Goal: Information Seeking & Learning: Learn about a topic

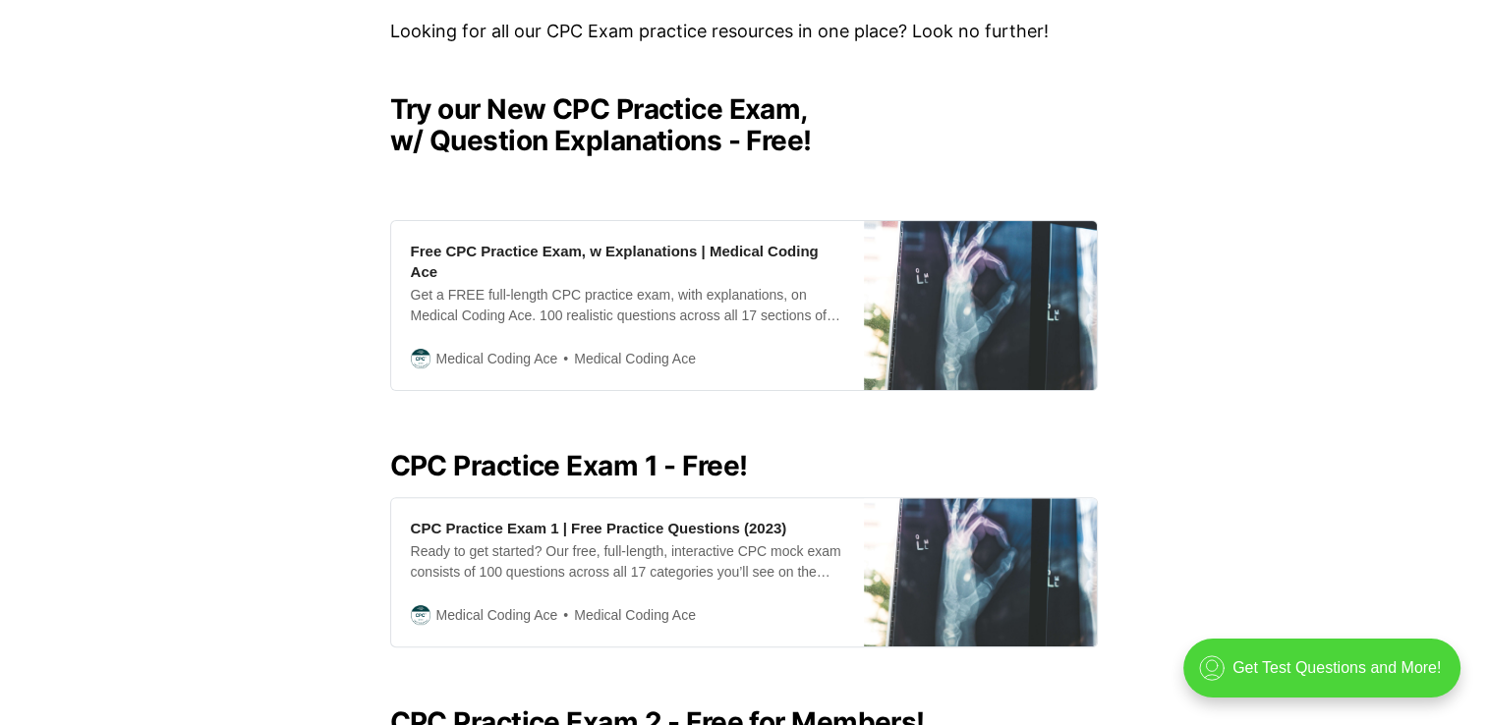
scroll to position [484, 0]
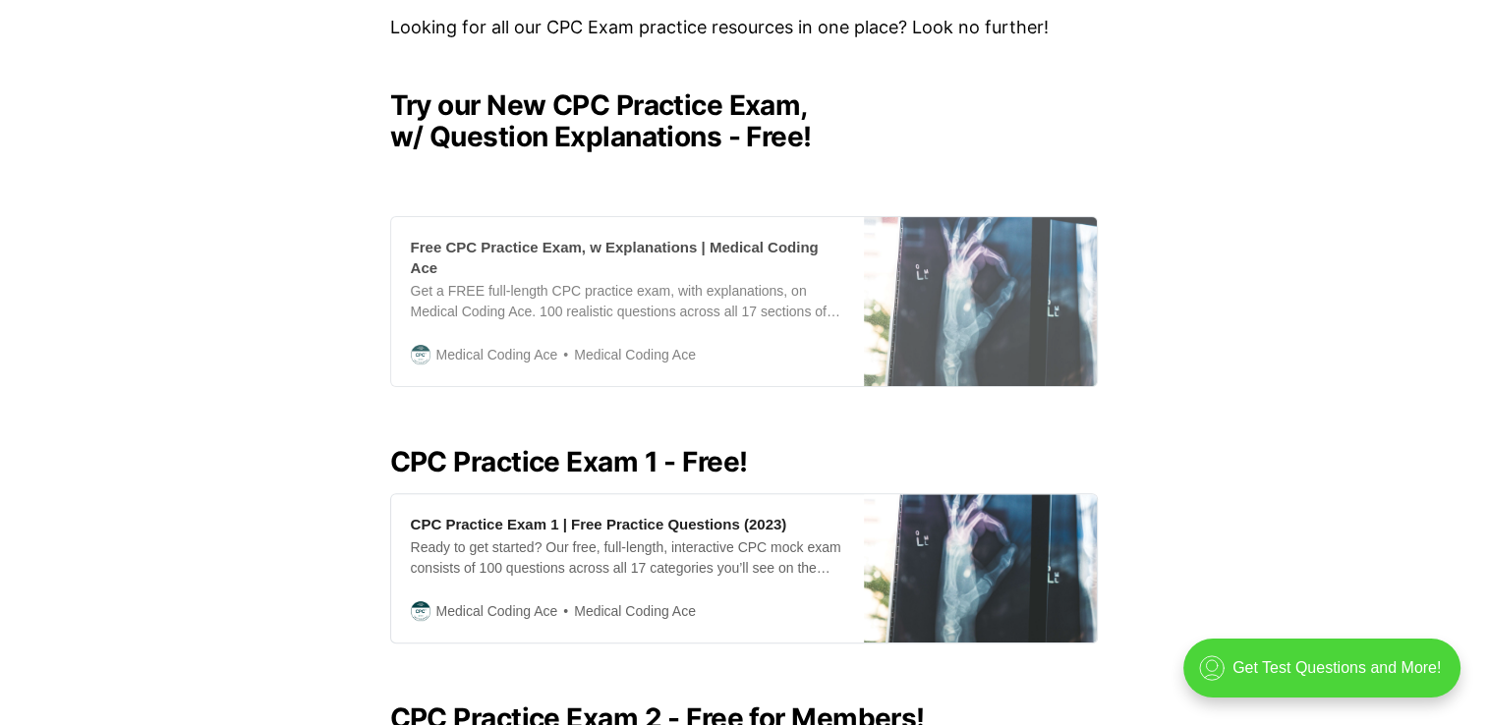
click at [646, 282] on div "Get a FREE full-length CPC practice exam, with explanations, on Medical Coding …" at bounding box center [627, 301] width 433 height 41
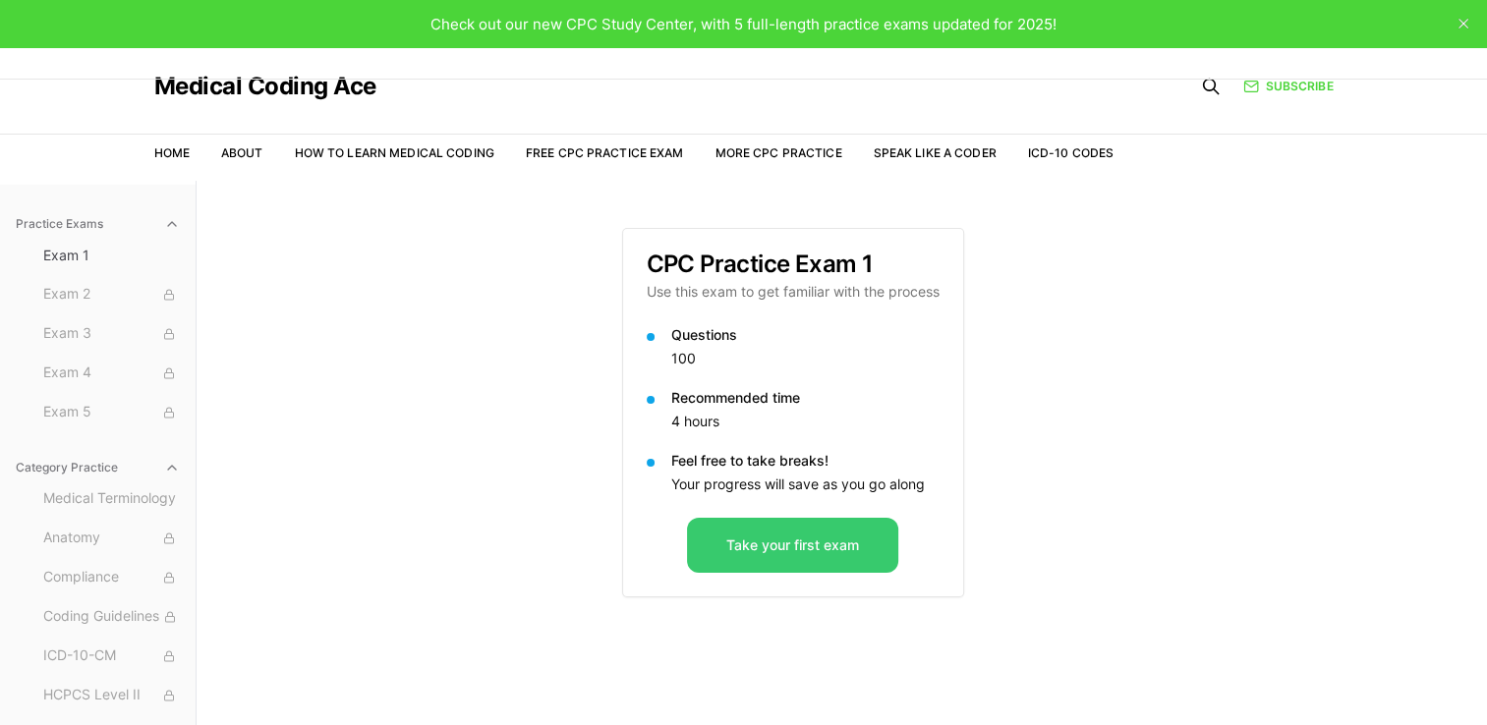
click at [785, 540] on button "Take your first exam" at bounding box center [792, 545] width 211 height 55
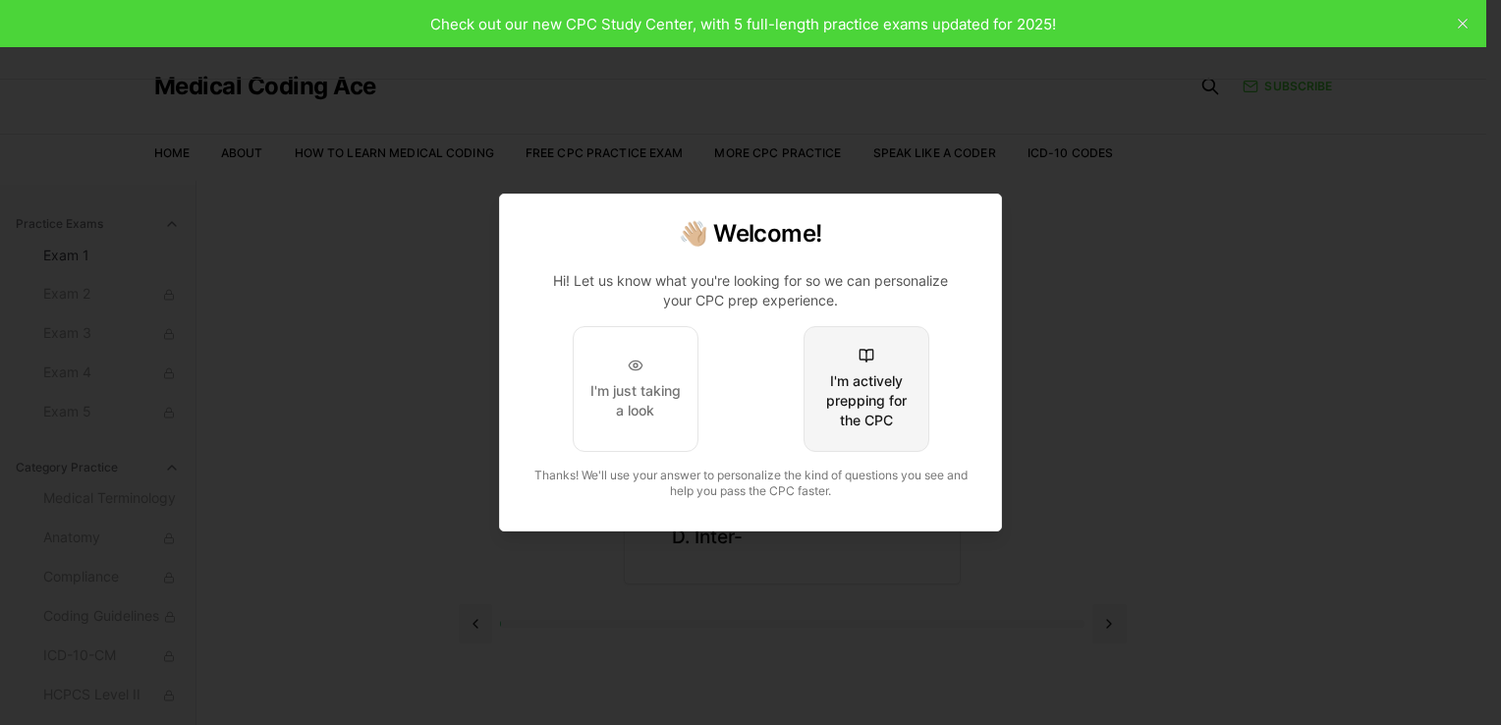
click at [857, 396] on div "I'm actively prepping for the CPC" at bounding box center [866, 400] width 92 height 59
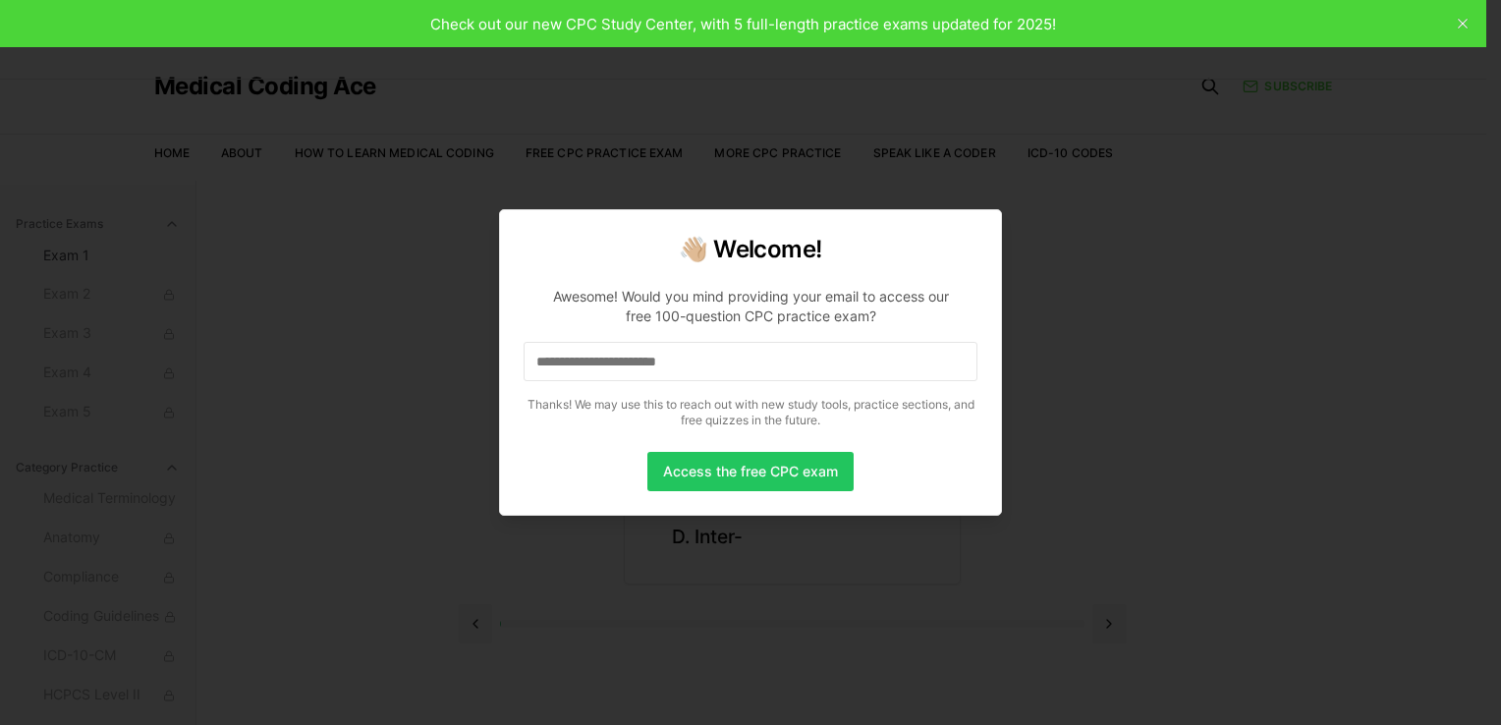
click at [719, 358] on input at bounding box center [751, 361] width 454 height 39
click at [719, 358] on input "*" at bounding box center [751, 361] width 454 height 39
click at [744, 470] on button "Access the free CPC exam" at bounding box center [751, 471] width 206 height 39
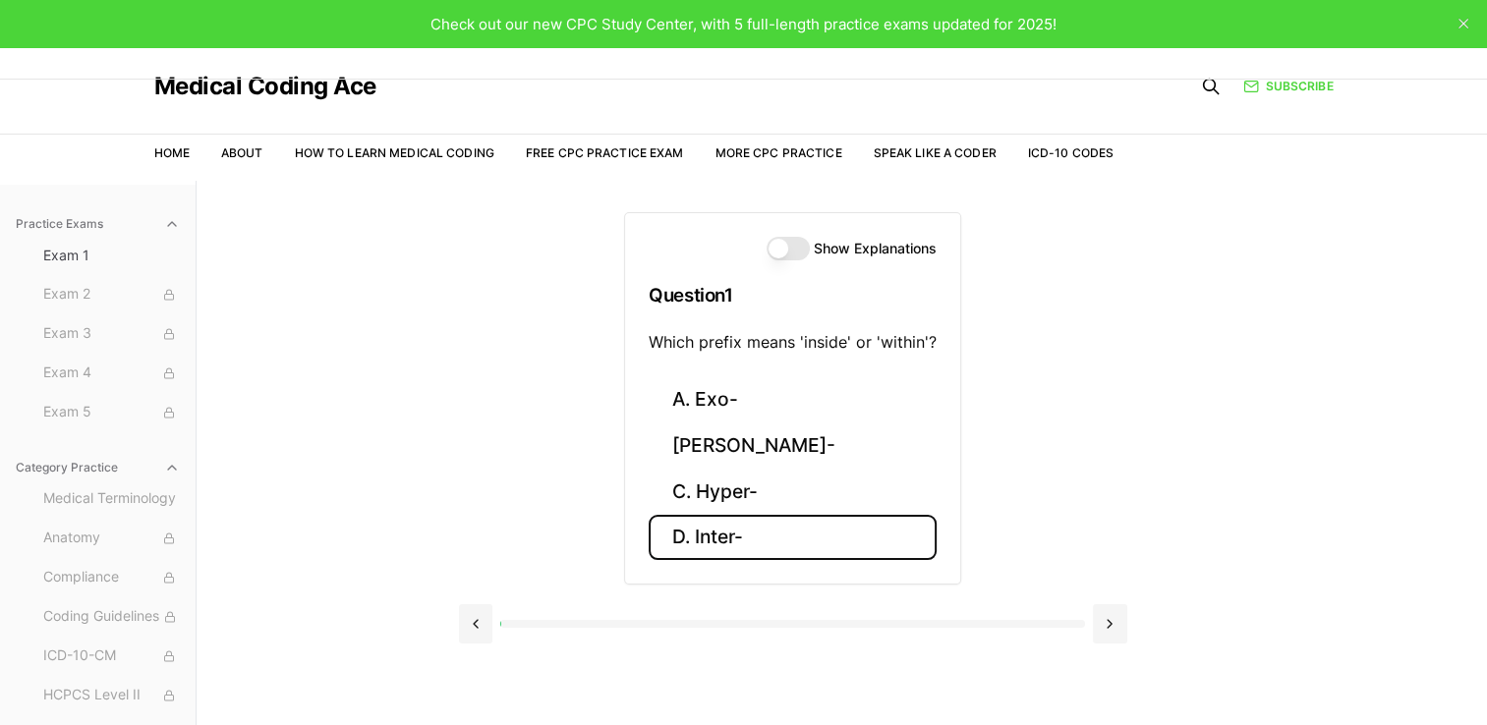
click at [708, 546] on button "D. Inter-" at bounding box center [793, 538] width 288 height 46
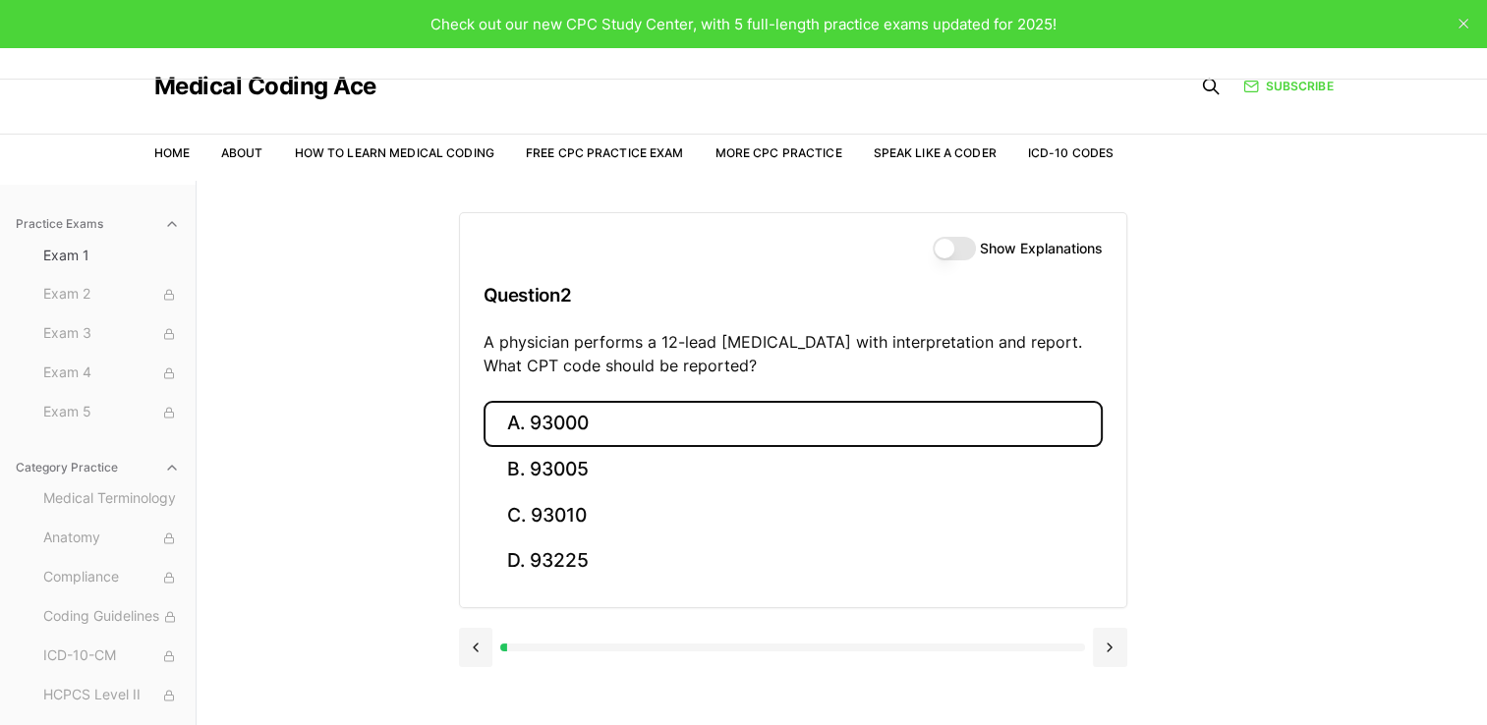
click at [608, 411] on button "A. 93000" at bounding box center [792, 424] width 619 height 46
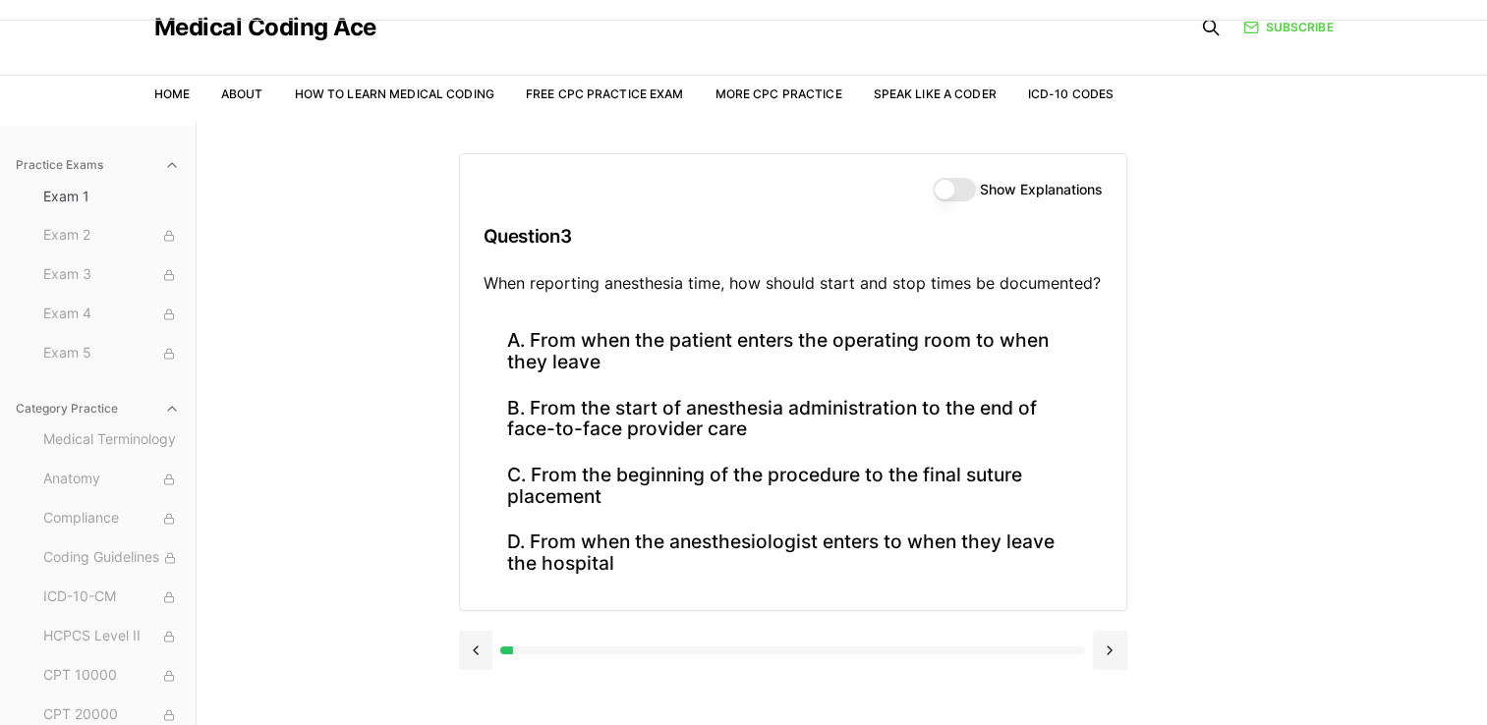
scroll to position [55, 0]
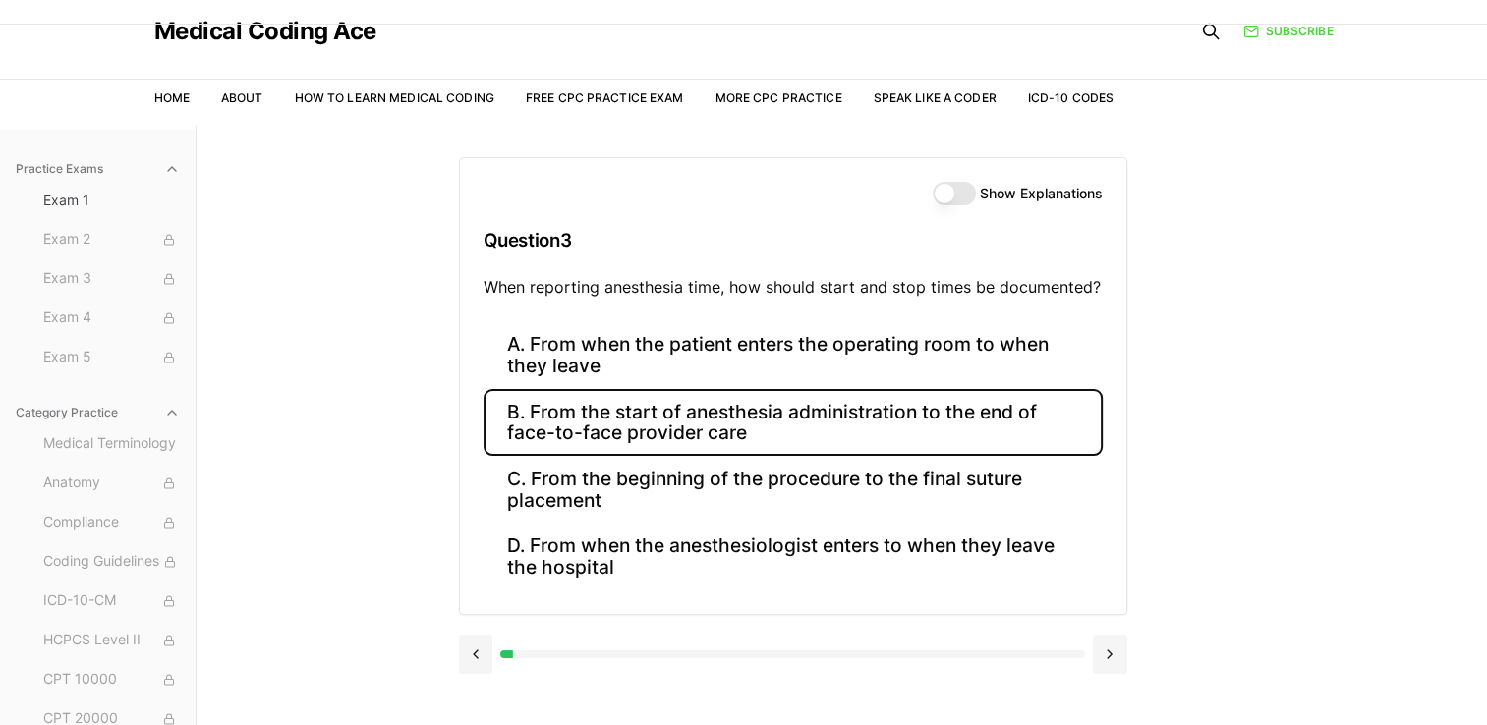
click at [617, 429] on button "B. From the start of anesthesia administration to the end of face-to-face provi…" at bounding box center [792, 422] width 619 height 67
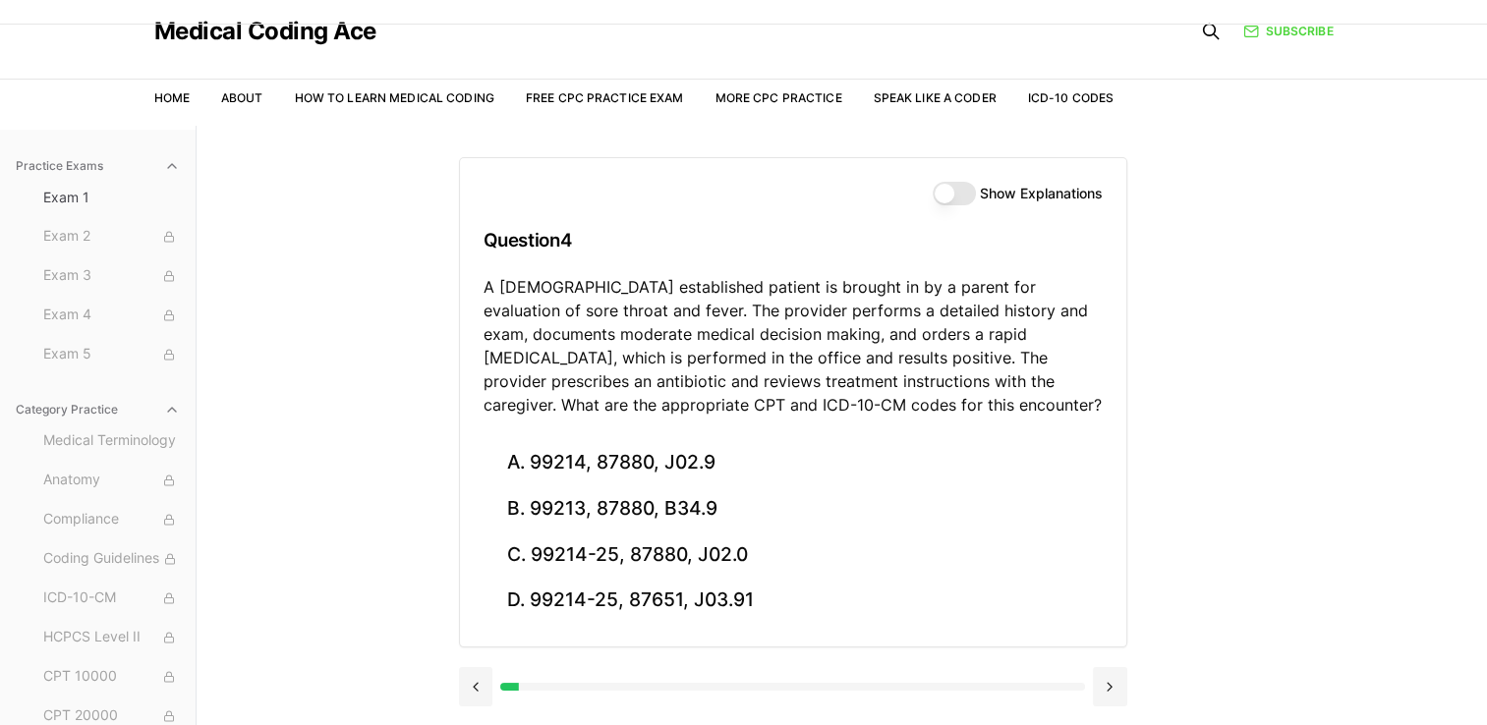
scroll to position [0, 0]
click at [168, 169] on icon "button" at bounding box center [172, 169] width 8 height 4
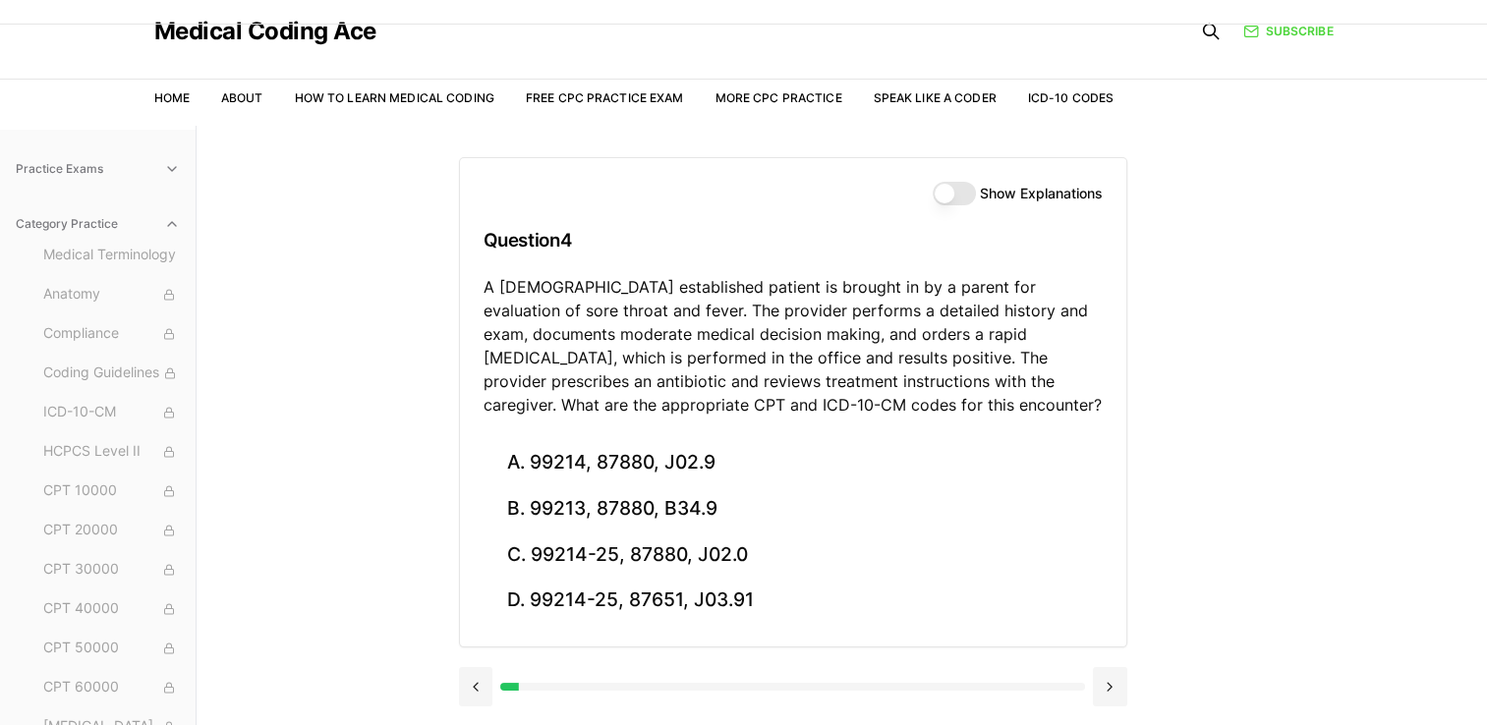
click at [164, 169] on icon "button" at bounding box center [172, 169] width 16 height 16
click at [164, 167] on icon "button" at bounding box center [172, 169] width 16 height 16
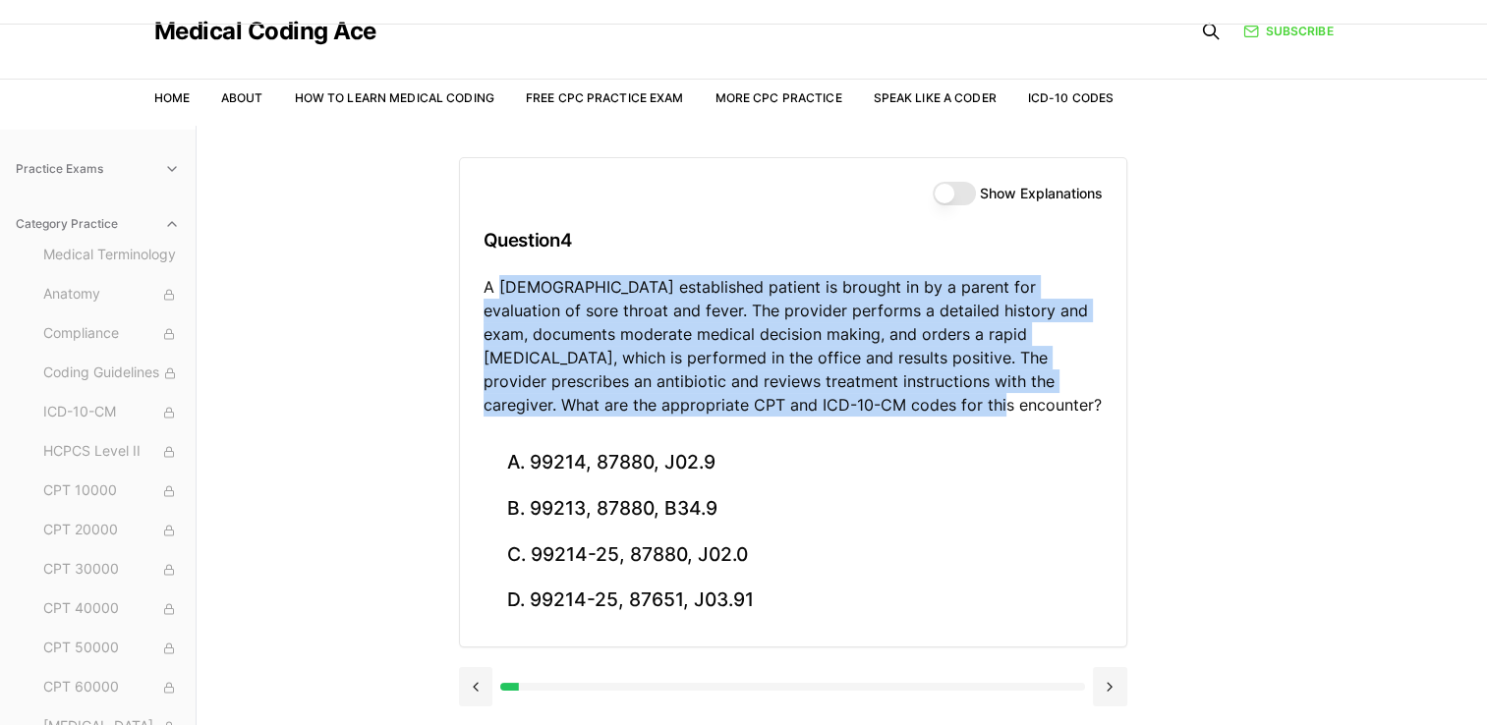
drag, startPoint x: 570, startPoint y: 312, endPoint x: 915, endPoint y: 419, distance: 360.9
click at [915, 419] on div "Show Explanations Question 4 A 6-year-old established patient is brought in by …" at bounding box center [793, 299] width 666 height 282
drag, startPoint x: 915, startPoint y: 419, endPoint x: 822, endPoint y: 415, distance: 92.4
click at [822, 415] on p "A 6-year-old established patient is brought in by a parent for evaluation of so…" at bounding box center [792, 345] width 619 height 141
click at [849, 415] on p "A 6-year-old established patient is brought in by a parent for evaluation of so…" at bounding box center [792, 345] width 619 height 141
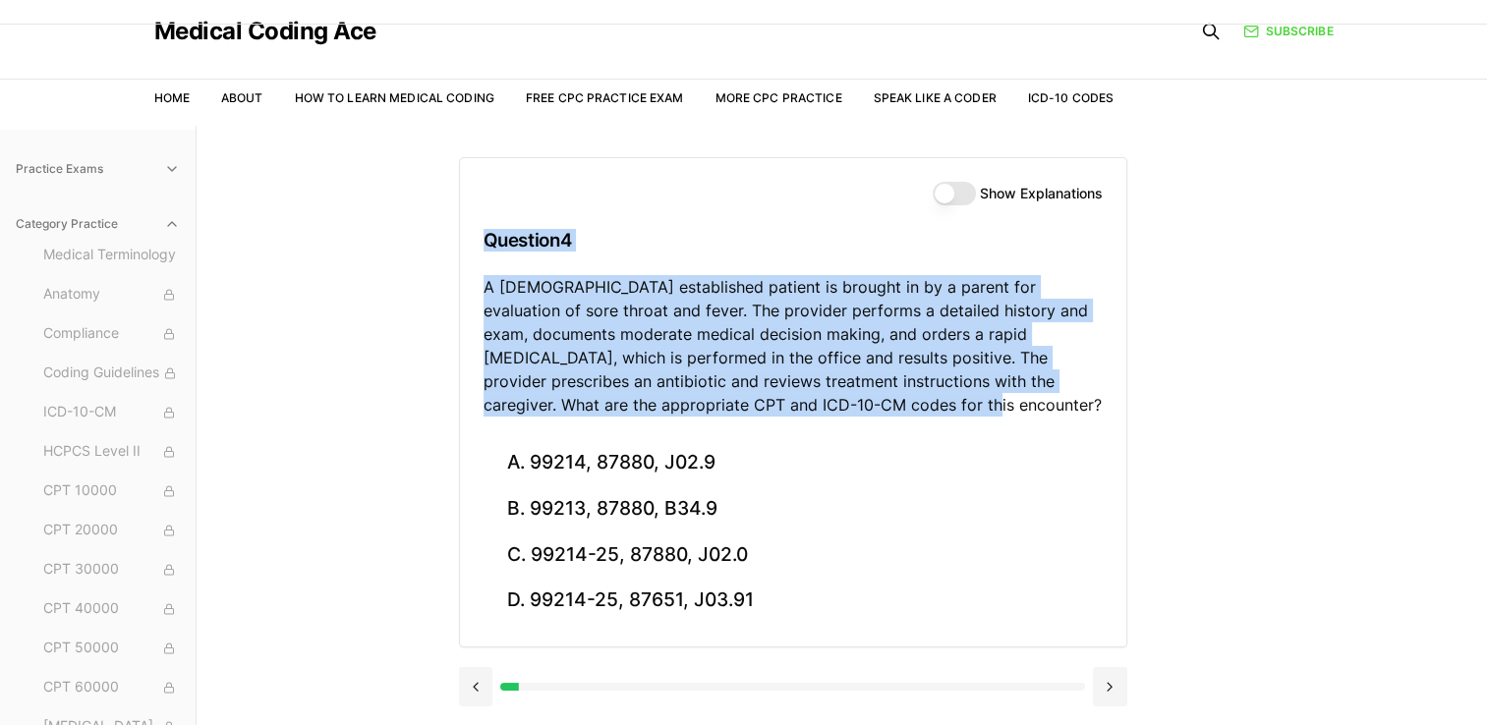
drag, startPoint x: 806, startPoint y: 416, endPoint x: 463, endPoint y: 238, distance: 386.3
click at [463, 238] on div "Show Explanations Question 4 A 6-year-old established patient is brought in by …" at bounding box center [793, 299] width 666 height 282
drag, startPoint x: 463, startPoint y: 238, endPoint x: 592, endPoint y: 344, distance: 166.8
click at [592, 344] on p "A 6-year-old established patient is brought in by a parent for evaluation of so…" at bounding box center [792, 345] width 619 height 141
click at [483, 251] on h3 "Question 4" at bounding box center [792, 240] width 619 height 58
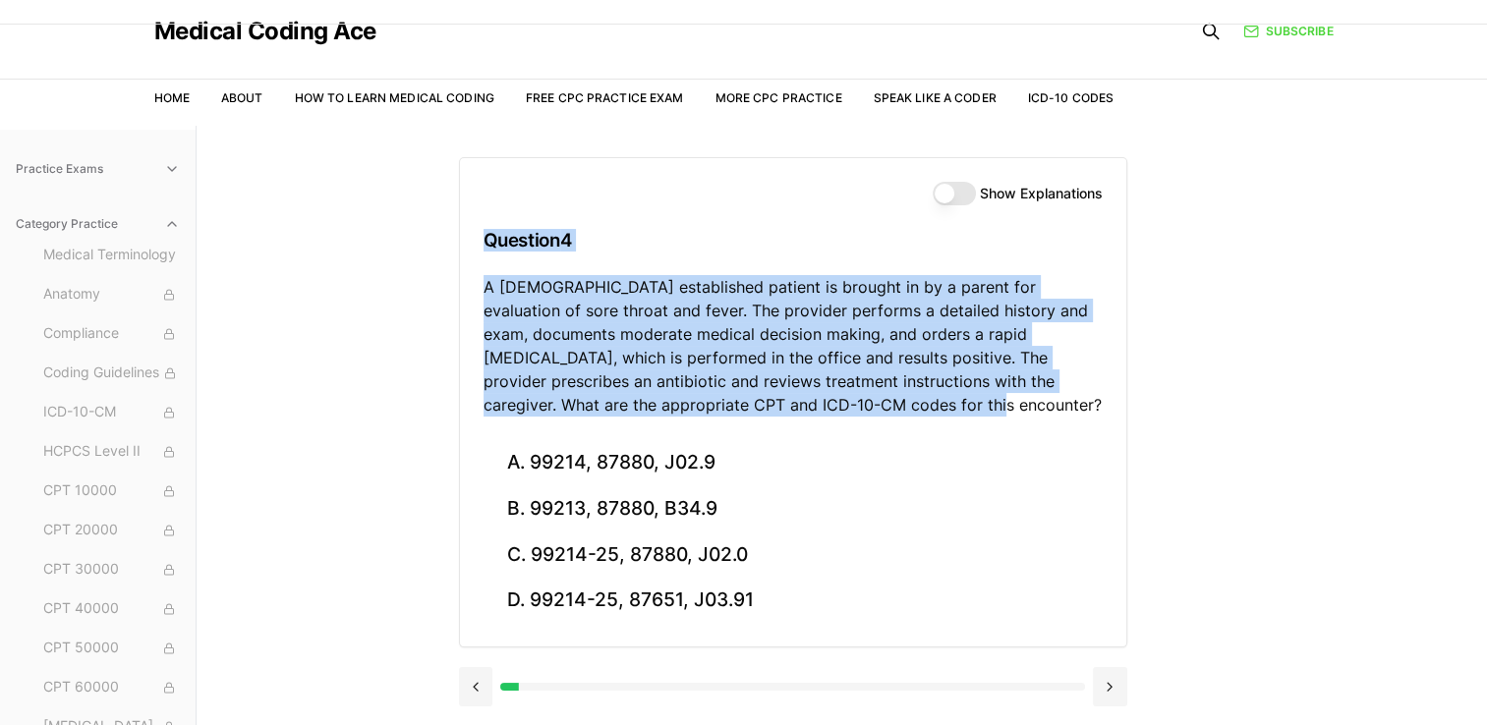
drag, startPoint x: 483, startPoint y: 235, endPoint x: 836, endPoint y: 421, distance: 398.7
click at [836, 421] on div "Show Explanations Question 4 A 6-year-old established patient is brought in by …" at bounding box center [793, 299] width 666 height 282
click at [619, 342] on p "A 6-year-old established patient is brought in by a parent for evaluation of so…" at bounding box center [792, 345] width 619 height 141
drag, startPoint x: 822, startPoint y: 403, endPoint x: 462, endPoint y: 272, distance: 383.6
click at [462, 272] on div "Show Explanations Question 4 A 6-year-old established patient is brought in by …" at bounding box center [793, 299] width 666 height 282
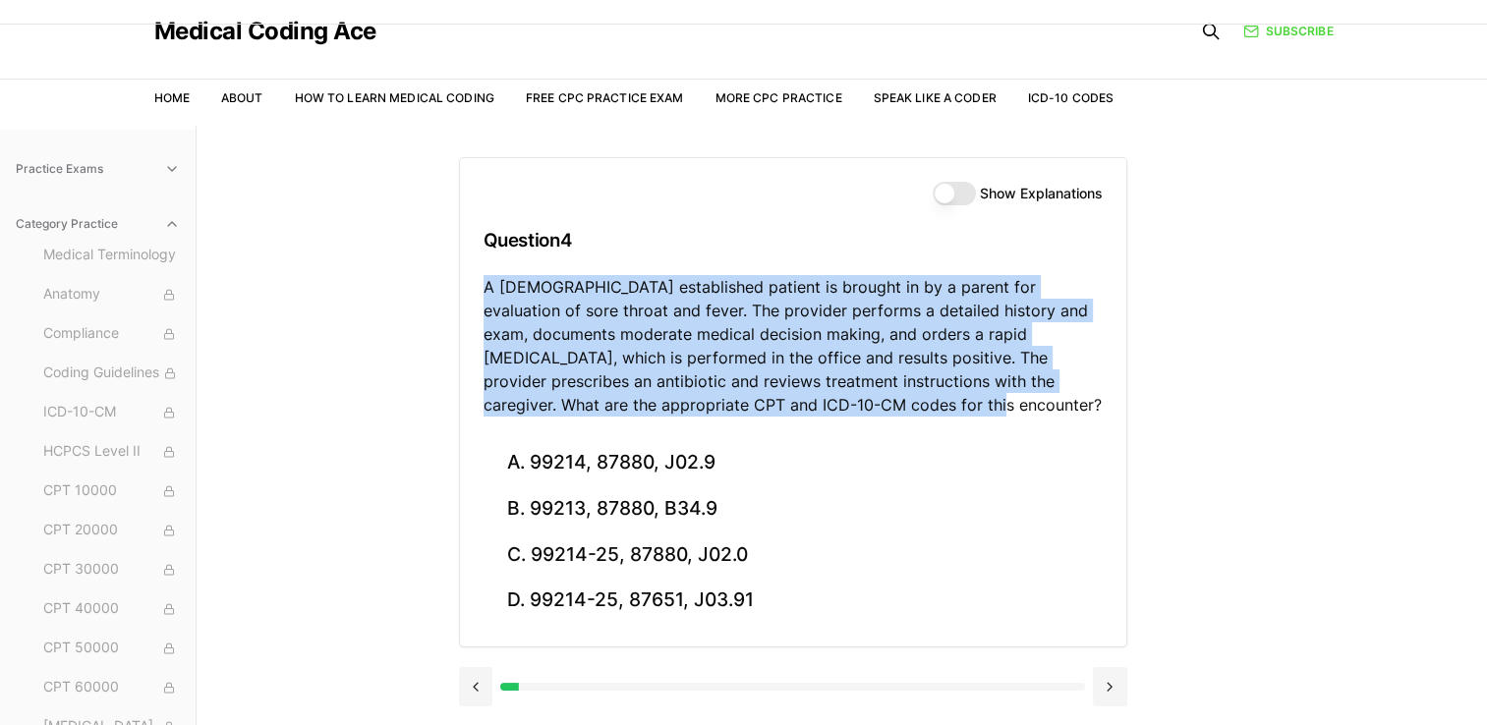
drag, startPoint x: 462, startPoint y: 272, endPoint x: 600, endPoint y: 328, distance: 149.4
click at [600, 328] on p "A 6-year-old established patient is brought in by a parent for evaluation of so…" at bounding box center [792, 345] width 619 height 141
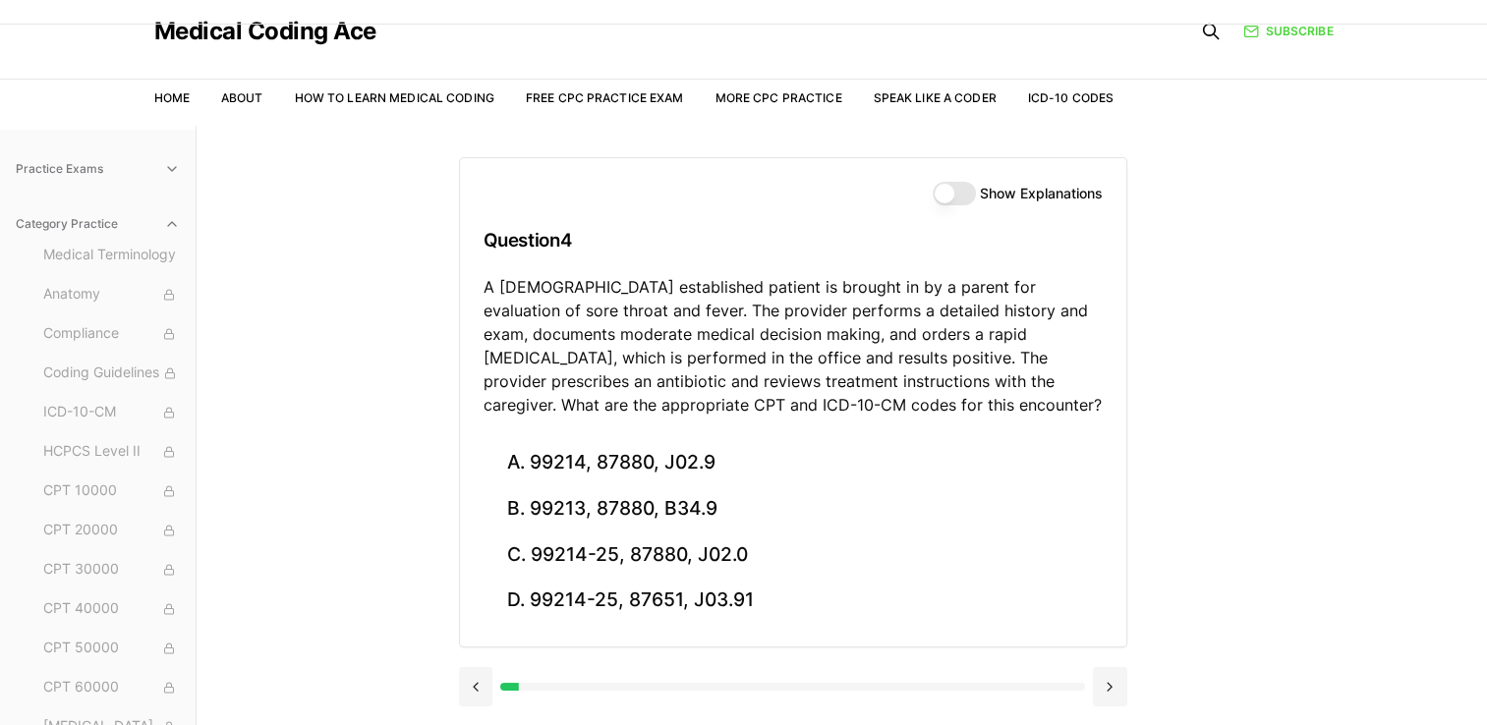
click at [475, 236] on div "Show Explanations Question 4 A 6-year-old established patient is brought in by …" at bounding box center [793, 299] width 666 height 282
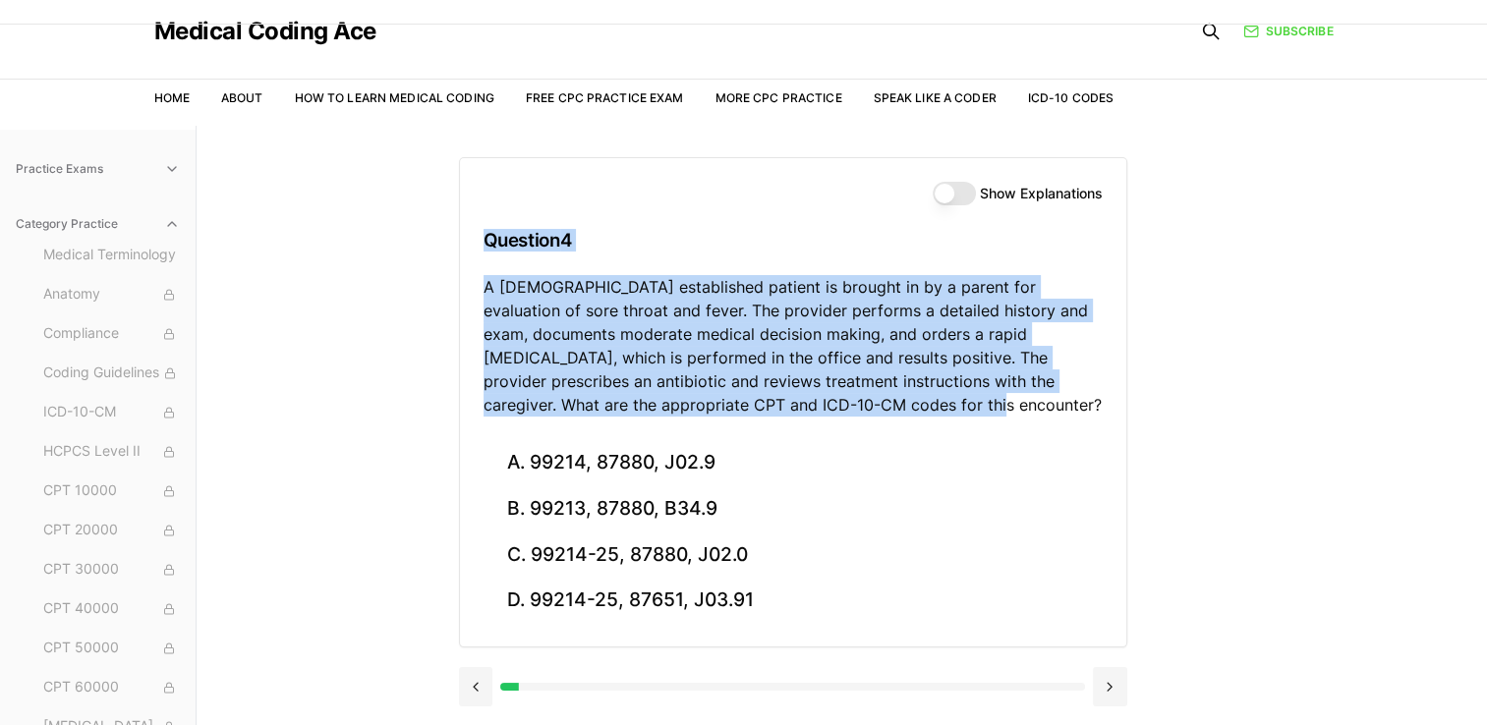
drag, startPoint x: 480, startPoint y: 236, endPoint x: 853, endPoint y: 393, distance: 404.2
click at [853, 393] on div "Show Explanations Question 4 A 6-year-old established patient is brought in by …" at bounding box center [793, 299] width 666 height 282
click at [566, 344] on p "A 6-year-old established patient is brought in by a parent for evaluation of so…" at bounding box center [792, 345] width 619 height 141
drag, startPoint x: 849, startPoint y: 412, endPoint x: 469, endPoint y: 249, distance: 413.8
click at [469, 249] on div "Show Explanations Question 4 A 6-year-old established patient is brought in by …" at bounding box center [793, 299] width 666 height 282
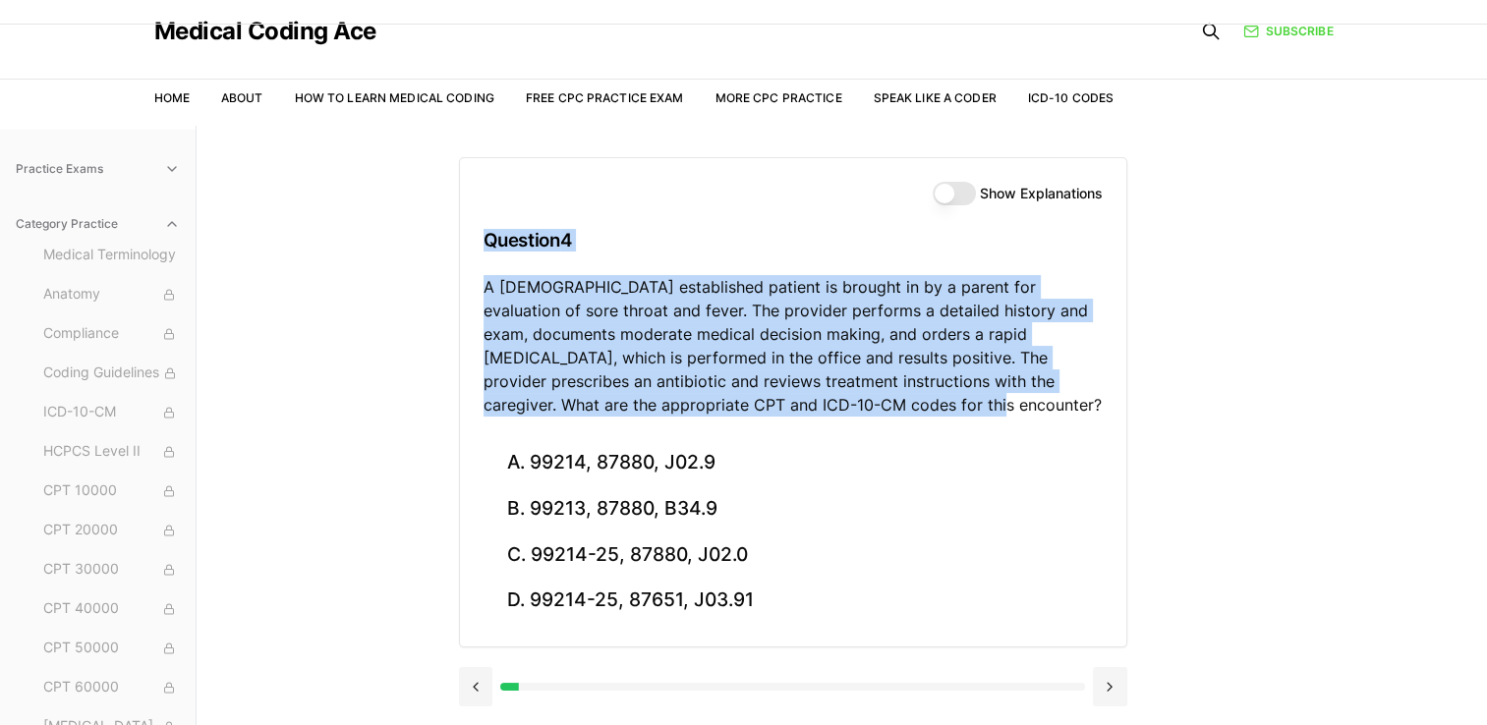
drag, startPoint x: 469, startPoint y: 249, endPoint x: 542, endPoint y: 320, distance: 102.8
click at [542, 320] on p "A 6-year-old established patient is brought in by a parent for evaluation of so…" at bounding box center [792, 345] width 619 height 141
click at [509, 230] on h3 "Question 4" at bounding box center [792, 240] width 619 height 58
drag, startPoint x: 484, startPoint y: 233, endPoint x: 863, endPoint y: 404, distance: 415.1
click at [863, 404] on div "Show Explanations Question 4 A 6-year-old established patient is brought in by …" at bounding box center [793, 299] width 666 height 282
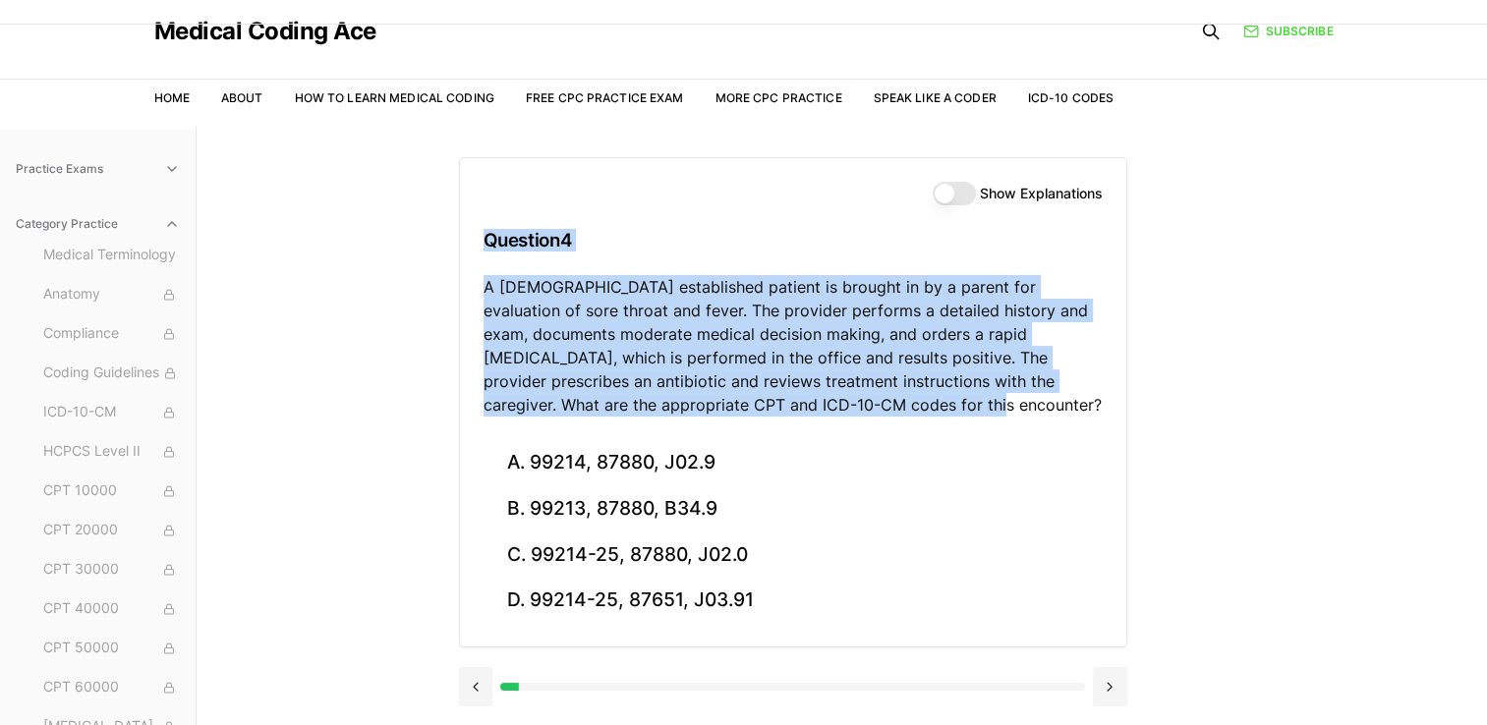
drag, startPoint x: 863, startPoint y: 404, endPoint x: 811, endPoint y: 415, distance: 53.2
click at [811, 415] on p "A 6-year-old established patient is brought in by a parent for evaluation of so…" at bounding box center [792, 345] width 619 height 141
click at [829, 418] on div "Show Explanations Question 4 A 6-year-old established patient is brought in by …" at bounding box center [793, 299] width 666 height 282
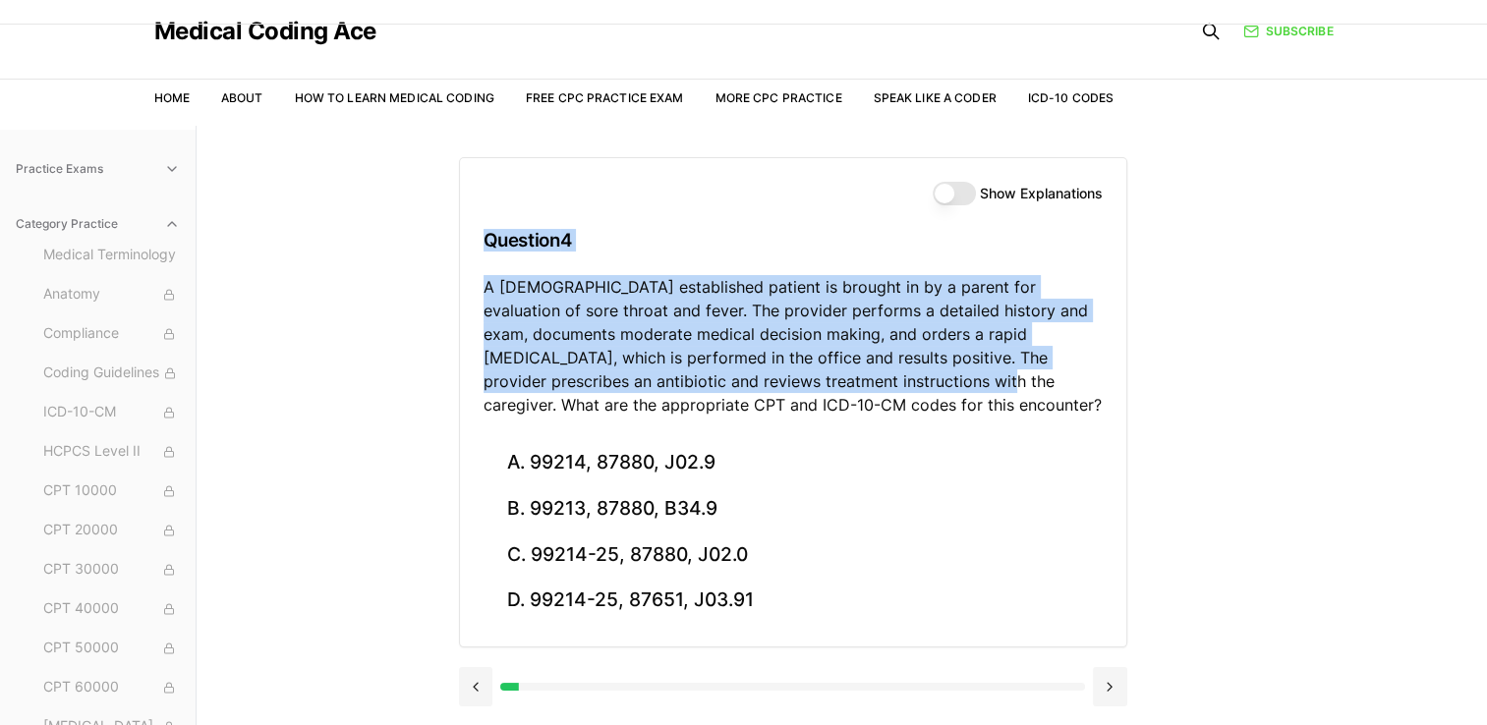
drag, startPoint x: 824, startPoint y: 387, endPoint x: 459, endPoint y: 234, distance: 396.4
click at [460, 234] on div "Show Explanations Question 4 A 6-year-old established patient is brought in by …" at bounding box center [793, 299] width 666 height 282
click at [854, 380] on p "A 6-year-old established patient is brought in by a parent for evaluation of so…" at bounding box center [792, 345] width 619 height 141
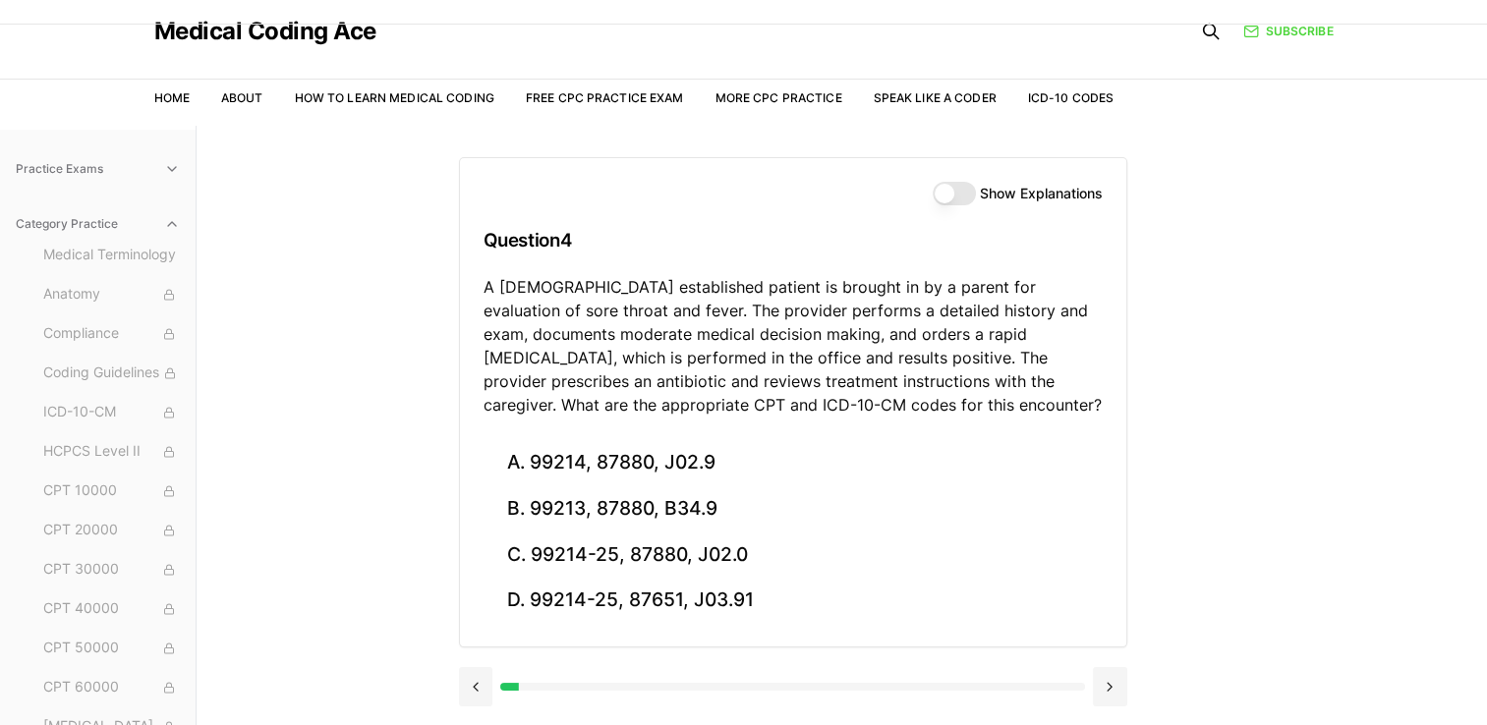
click at [856, 403] on p "A 6-year-old established patient is brought in by a parent for evaluation of so…" at bounding box center [792, 345] width 619 height 141
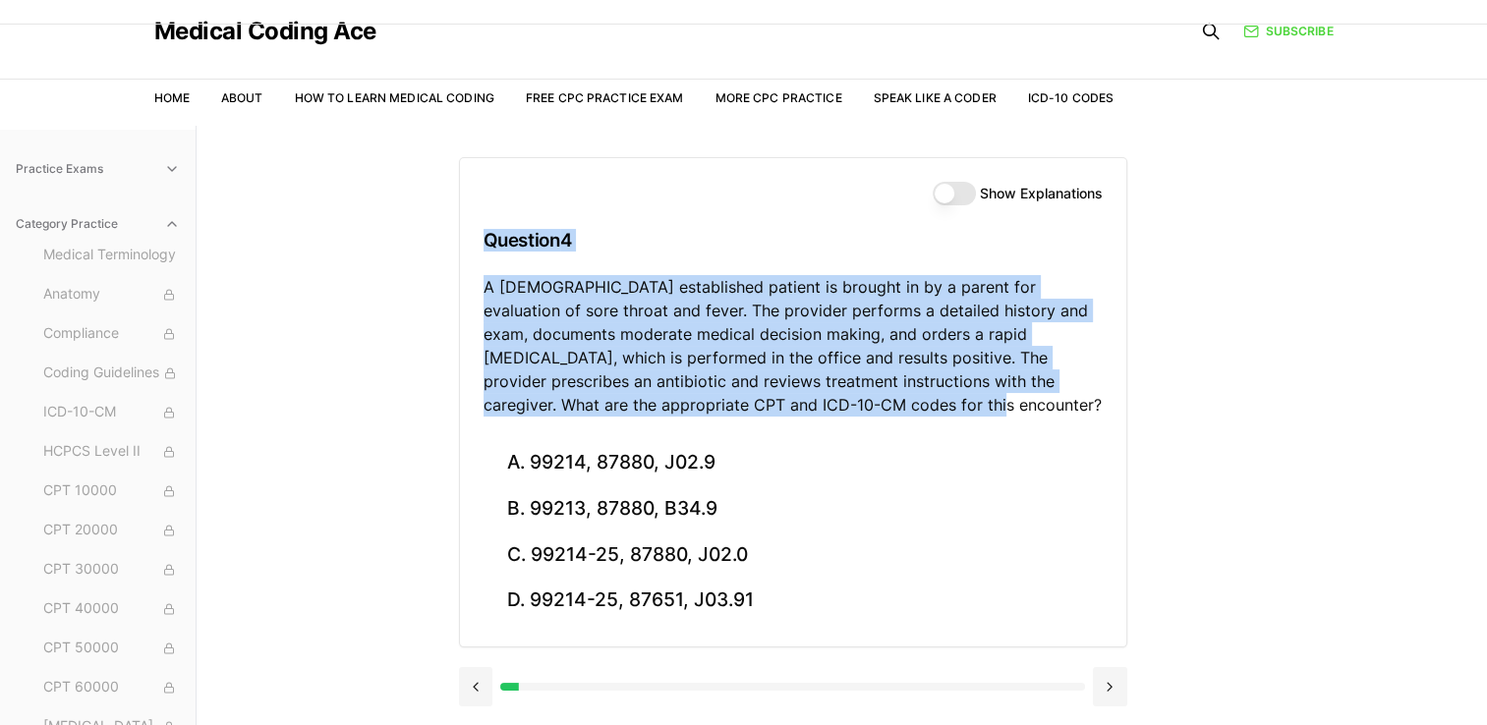
drag, startPoint x: 798, startPoint y: 387, endPoint x: 428, endPoint y: 241, distance: 397.4
click at [428, 241] on div "Practice Exams Category Practice Medical Terminology Anatomy Compliance Coding …" at bounding box center [743, 488] width 1487 height 725
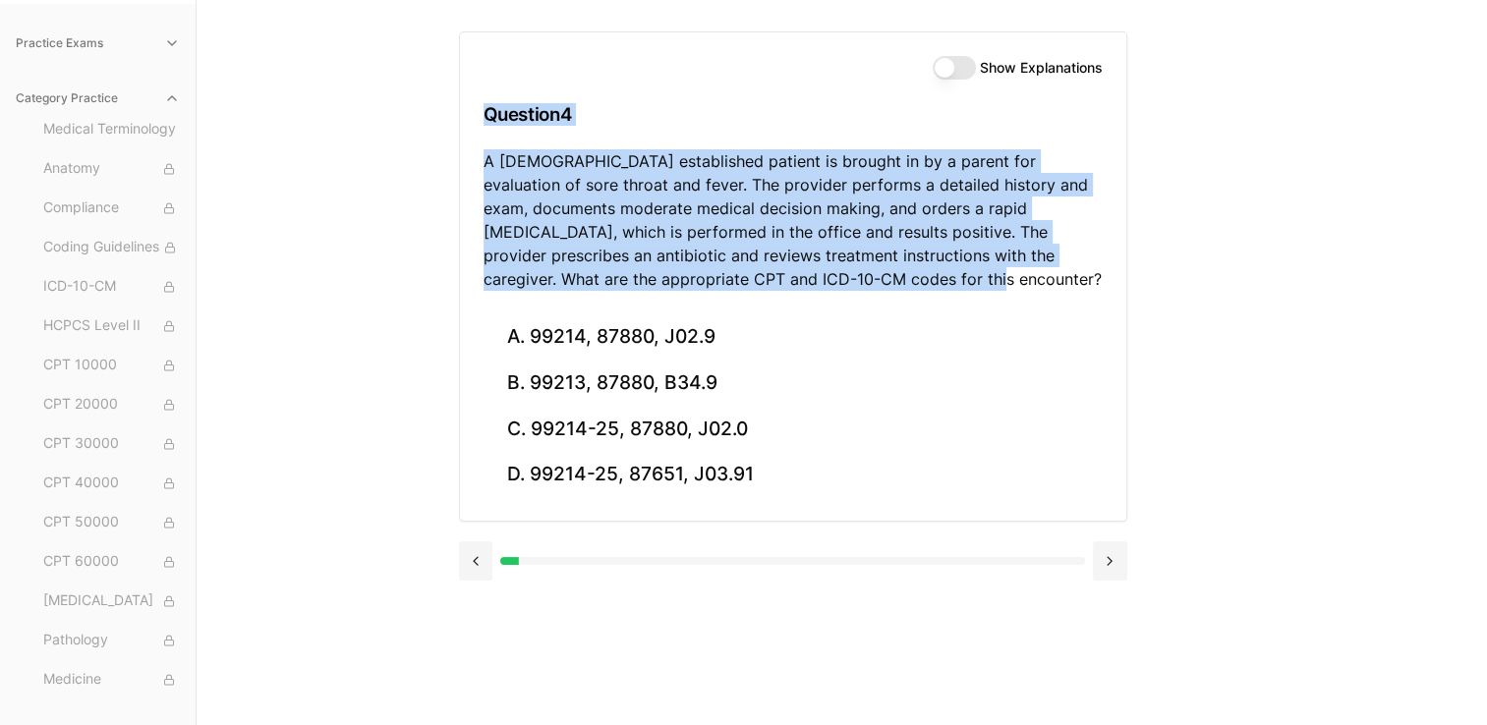
click at [695, 237] on p "A 6-year-old established patient is brought in by a parent for evaluation of so…" at bounding box center [792, 219] width 619 height 141
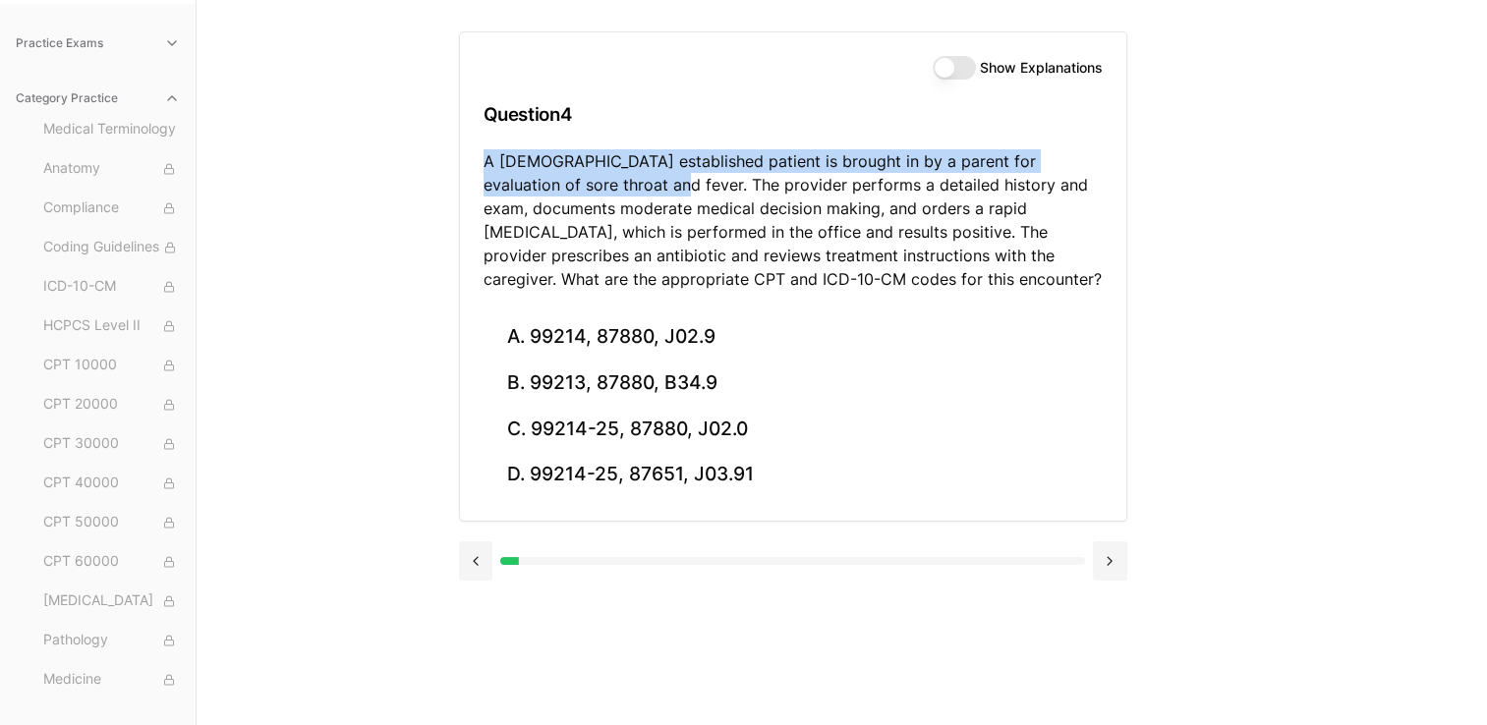
drag, startPoint x: 606, startPoint y: 183, endPoint x: 483, endPoint y: 159, distance: 125.1
click at [483, 159] on p "A 6-year-old established patient is brought in by a parent for evaluation of so…" at bounding box center [792, 219] width 619 height 141
drag, startPoint x: 483, startPoint y: 159, endPoint x: 515, endPoint y: 171, distance: 33.6
copy p "A 6-year-old established patient is brought in by a parent for evaluation of so…"
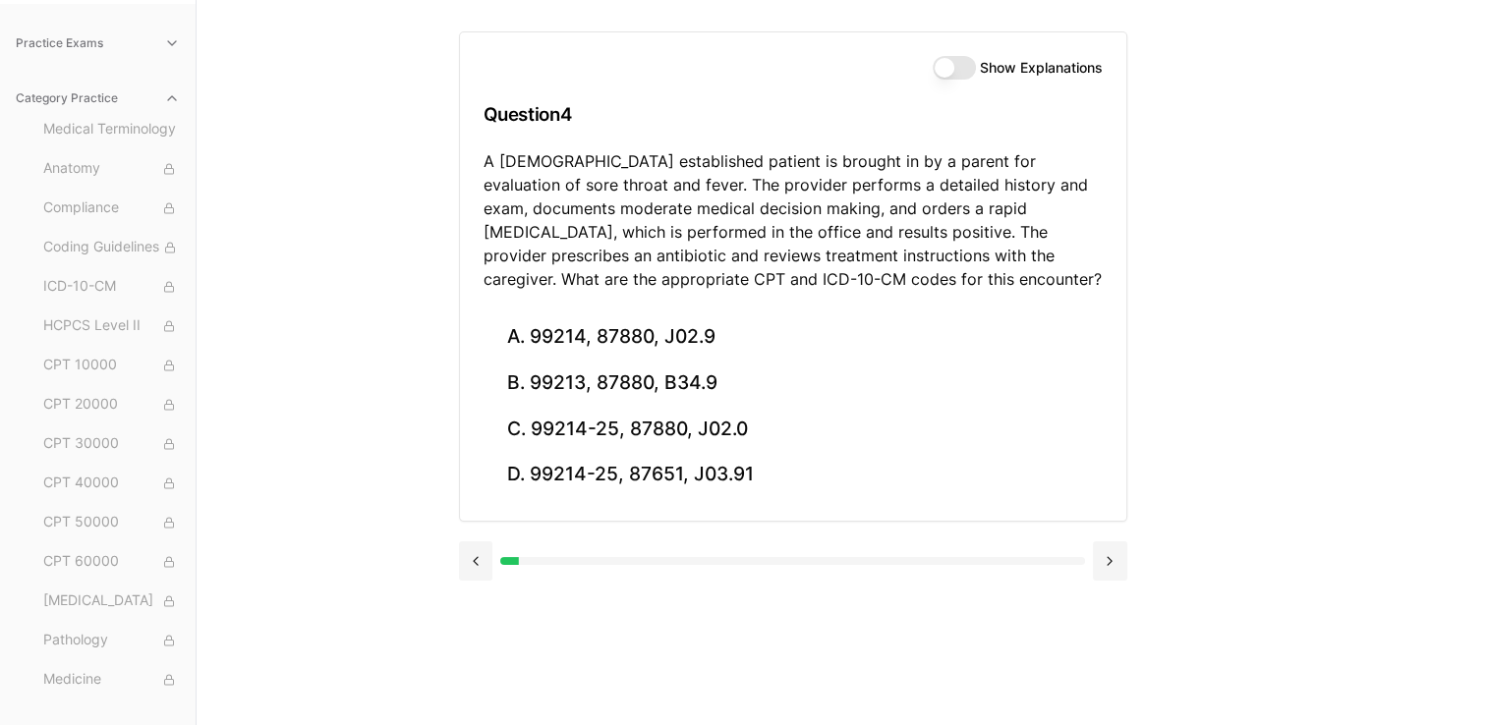
click at [1216, 323] on div "Show Explanations Question 4 A 6-year-old established patient is brought in by …" at bounding box center [842, 362] width 766 height 725
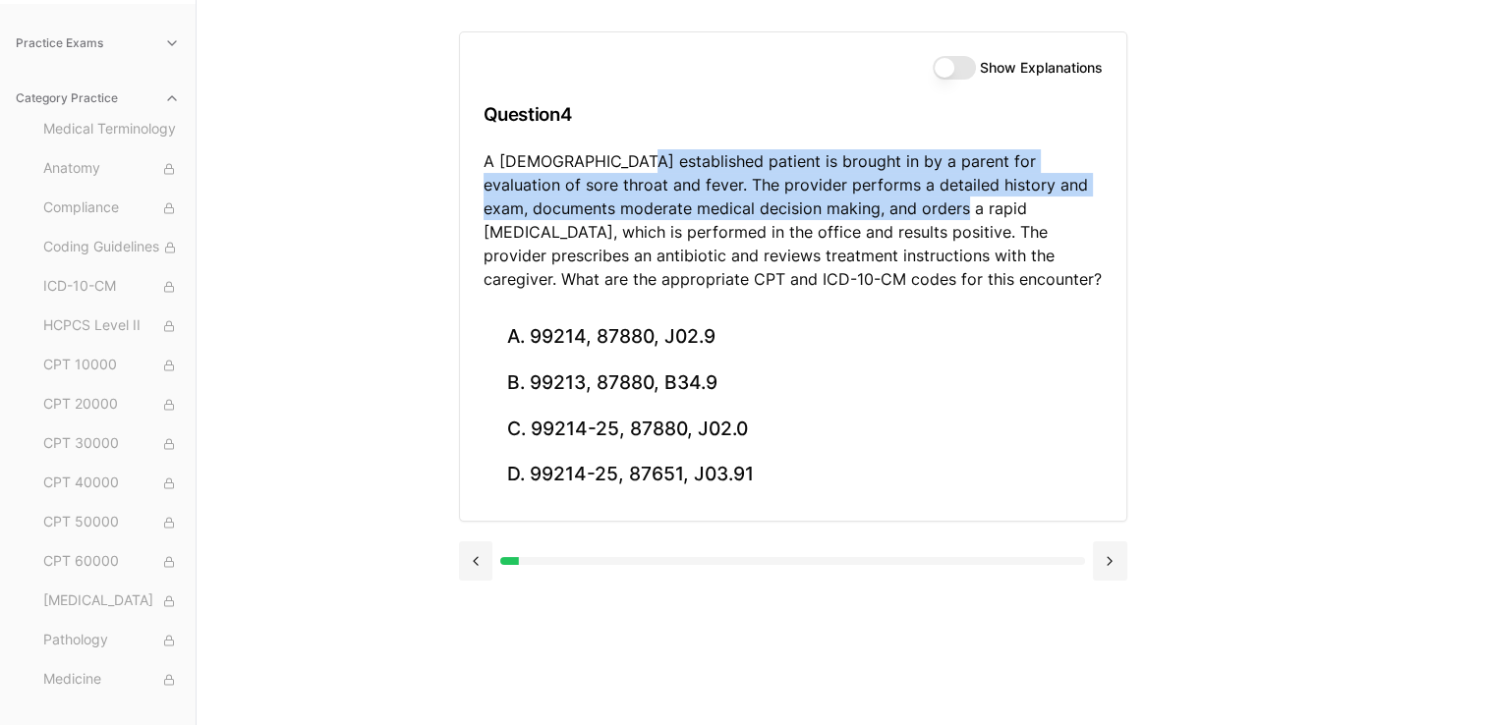
drag, startPoint x: 620, startPoint y: 170, endPoint x: 885, endPoint y: 218, distance: 269.6
click at [885, 218] on p "A 6-year-old established patient is brought in by a parent for evaluation of so…" at bounding box center [792, 219] width 619 height 141
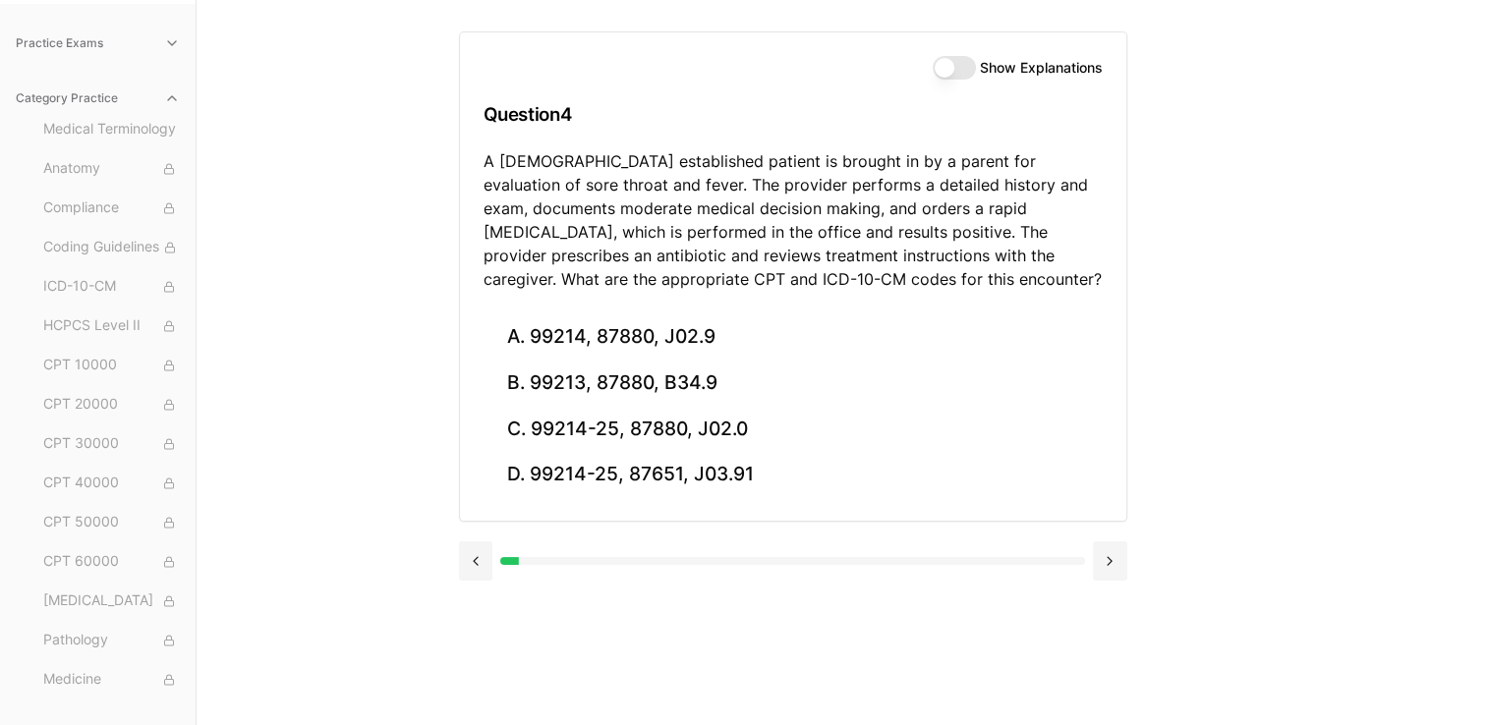
drag, startPoint x: 885, startPoint y: 218, endPoint x: 781, endPoint y: 259, distance: 112.0
click at [781, 259] on p "A 6-year-old established patient is brought in by a parent for evaluation of so…" at bounding box center [792, 219] width 619 height 141
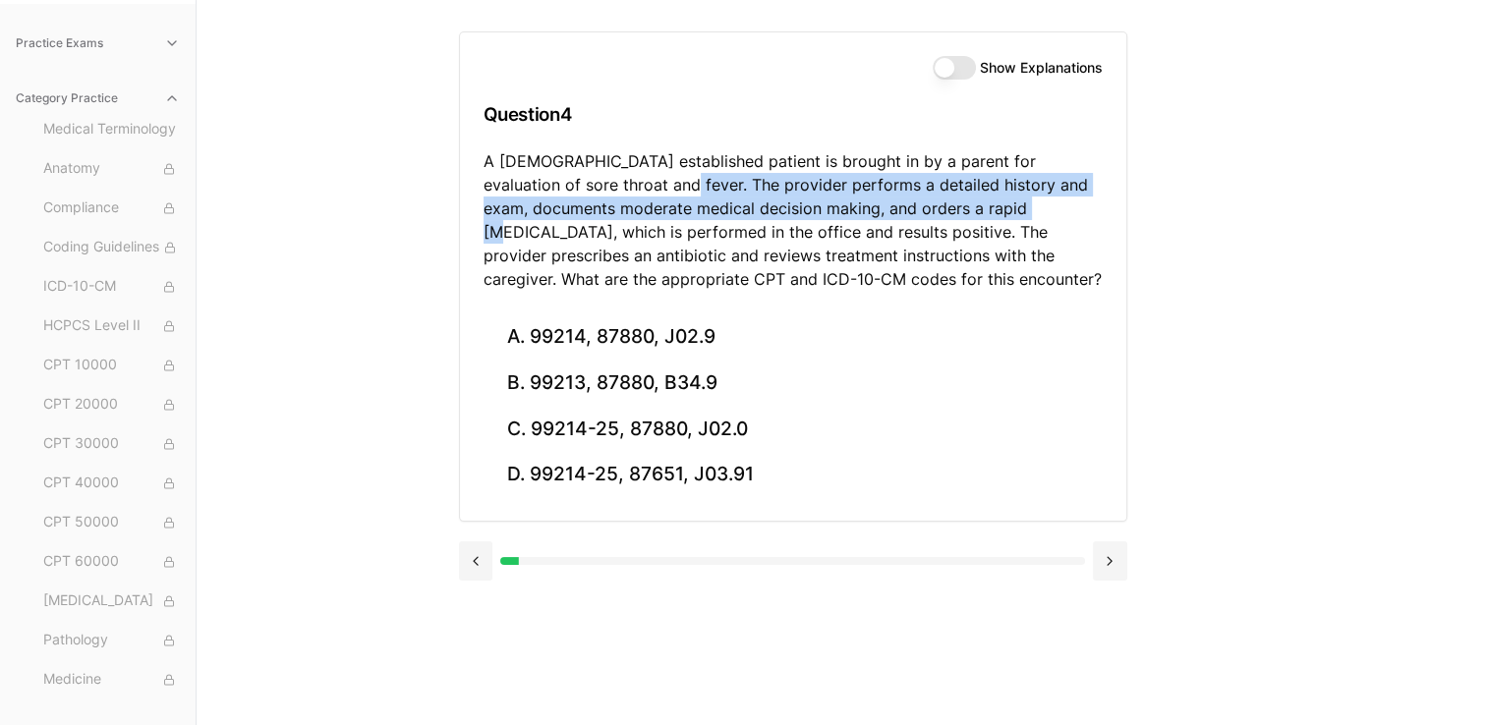
drag, startPoint x: 610, startPoint y: 182, endPoint x: 963, endPoint y: 206, distance: 353.6
click at [963, 206] on p "A 6-year-old established patient is brought in by a parent for evaluation of so…" at bounding box center [792, 219] width 619 height 141
copy p "The provider performs a detailed history and exam, documents moderate medical d…"
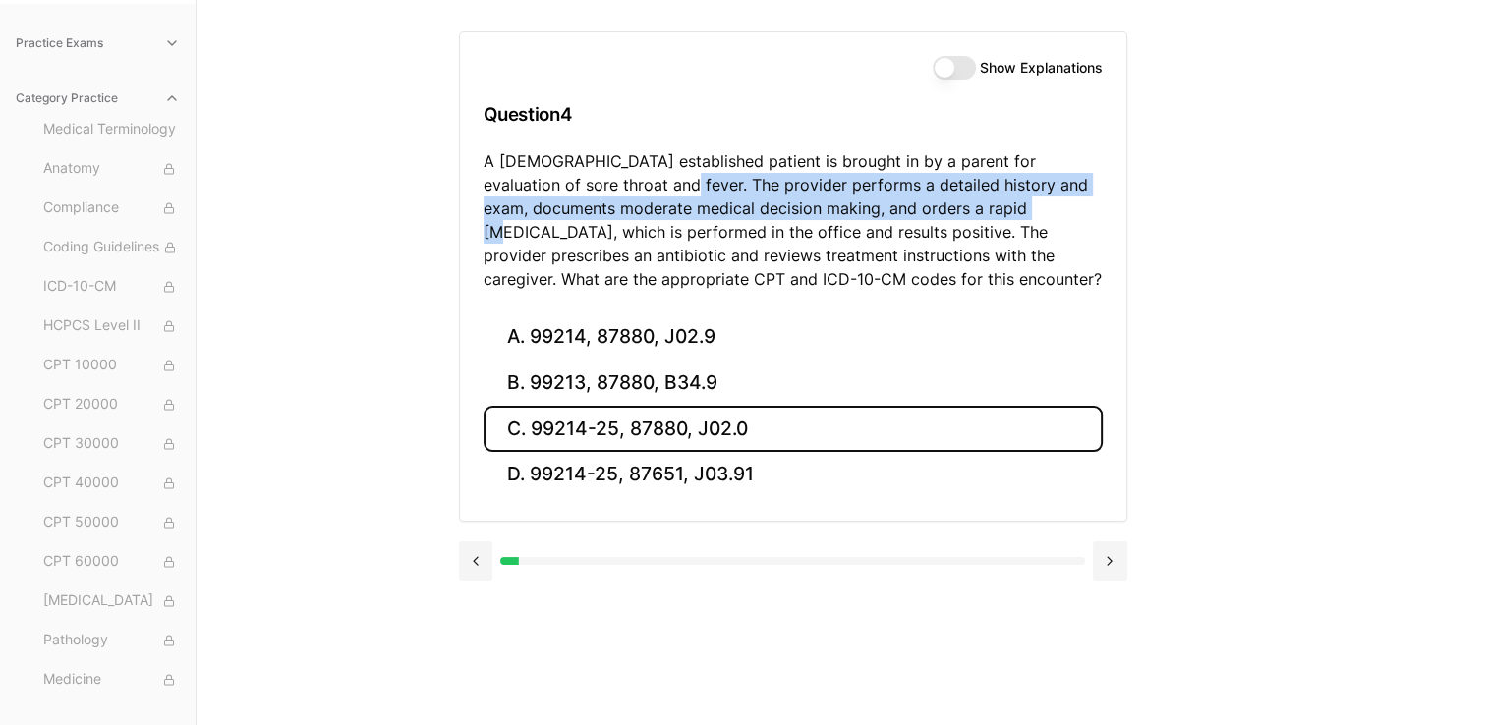
click at [511, 434] on button "C. 99214-25, 87880, J02.0" at bounding box center [792, 429] width 619 height 46
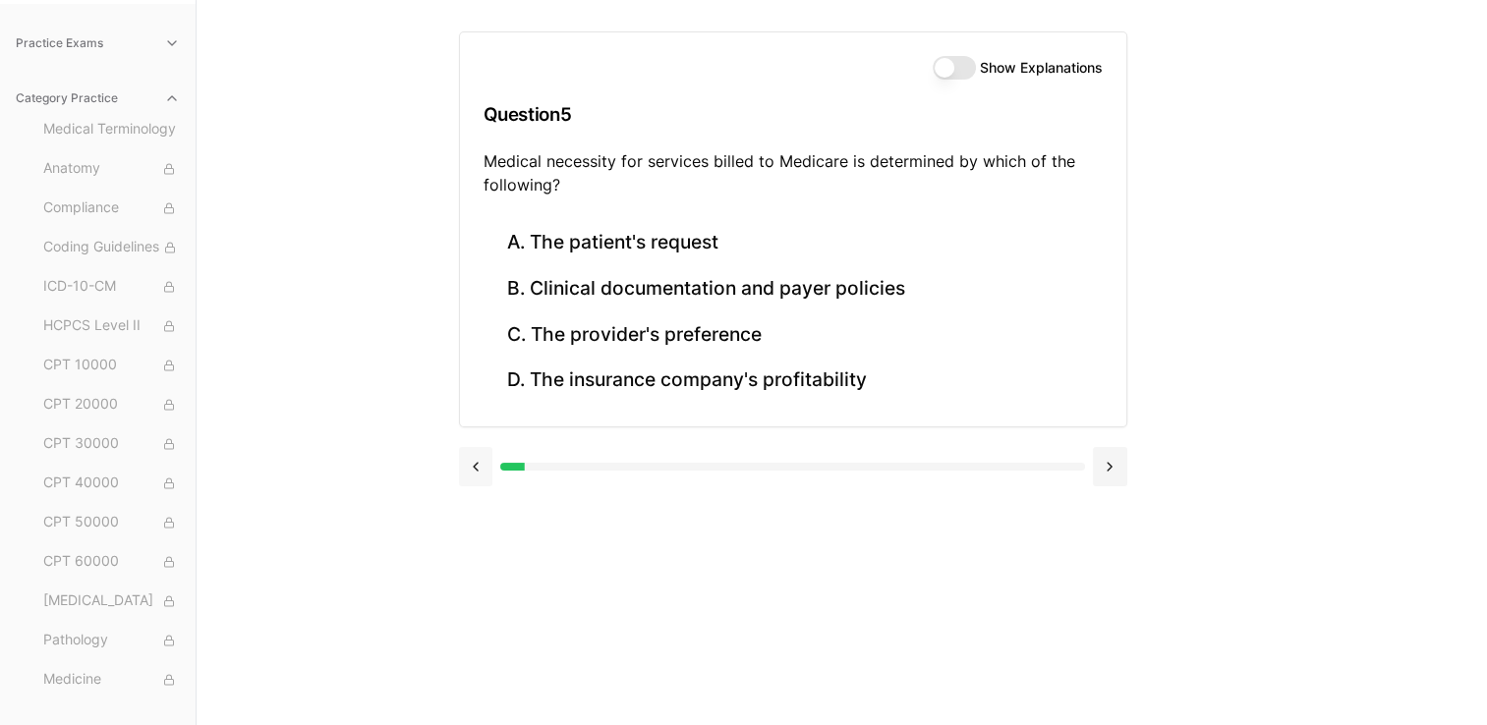
click at [491, 461] on button at bounding box center [476, 466] width 34 height 39
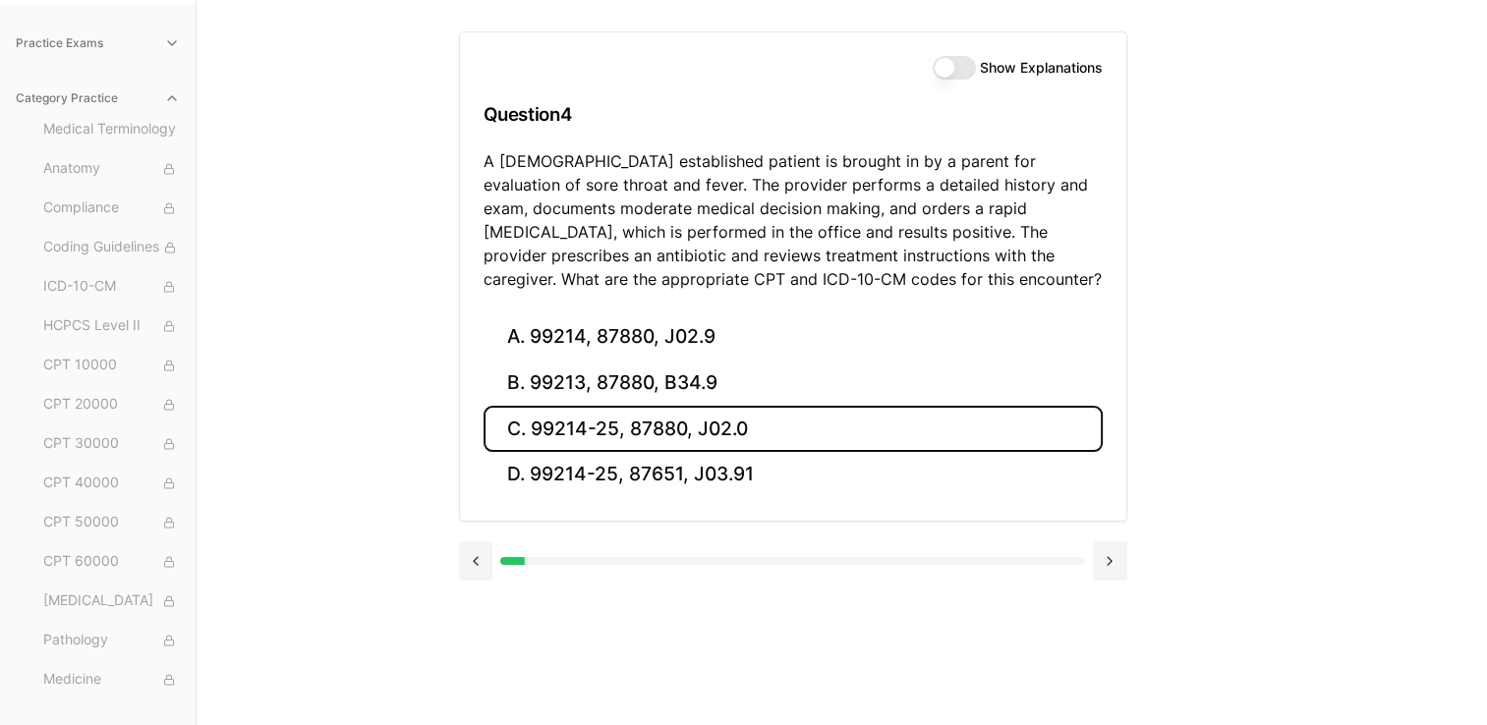
click at [581, 435] on button "C. 99214-25, 87880, J02.0" at bounding box center [792, 429] width 619 height 46
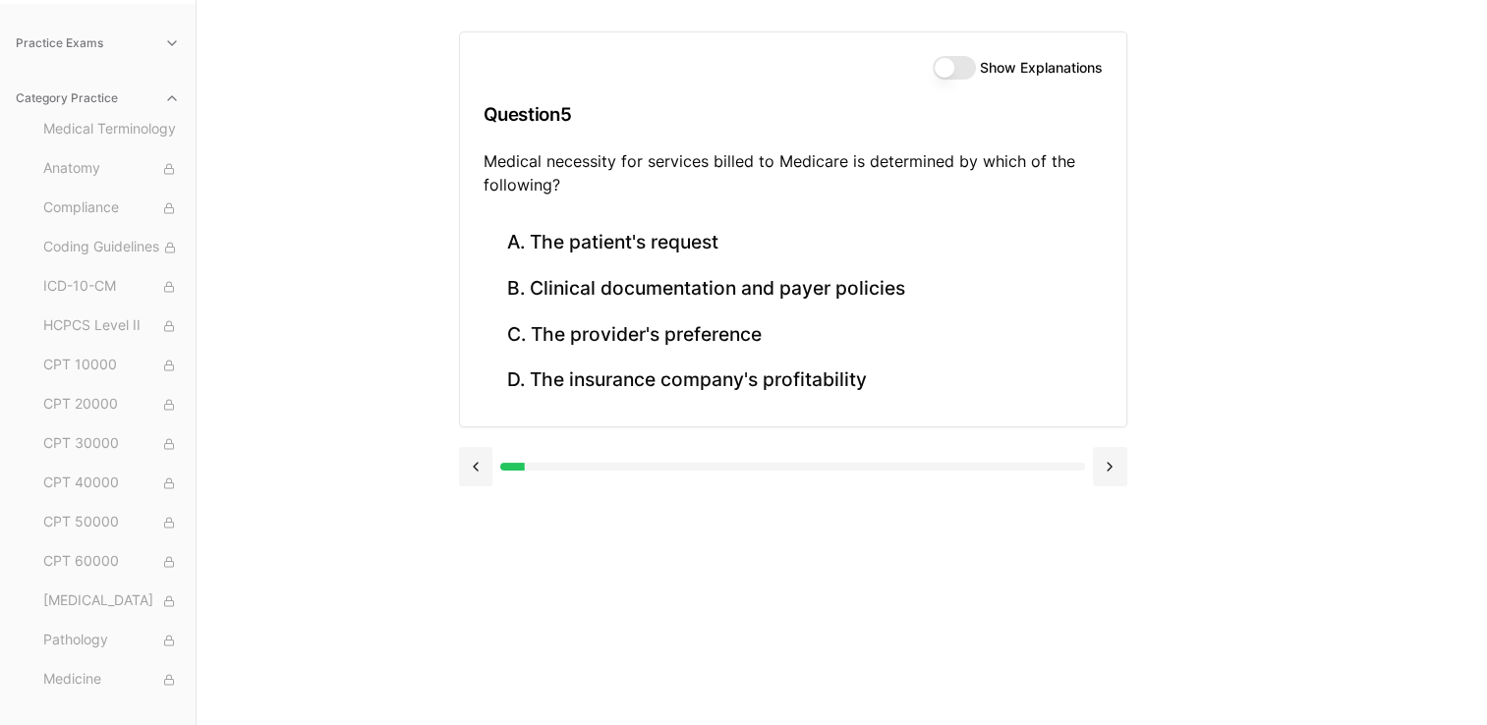
click at [945, 74] on button "Show Explanations" at bounding box center [953, 68] width 43 height 24
click at [946, 73] on button "Show Explanations" at bounding box center [953, 68] width 43 height 24
click at [957, 71] on button "Show Explanations" at bounding box center [953, 68] width 43 height 24
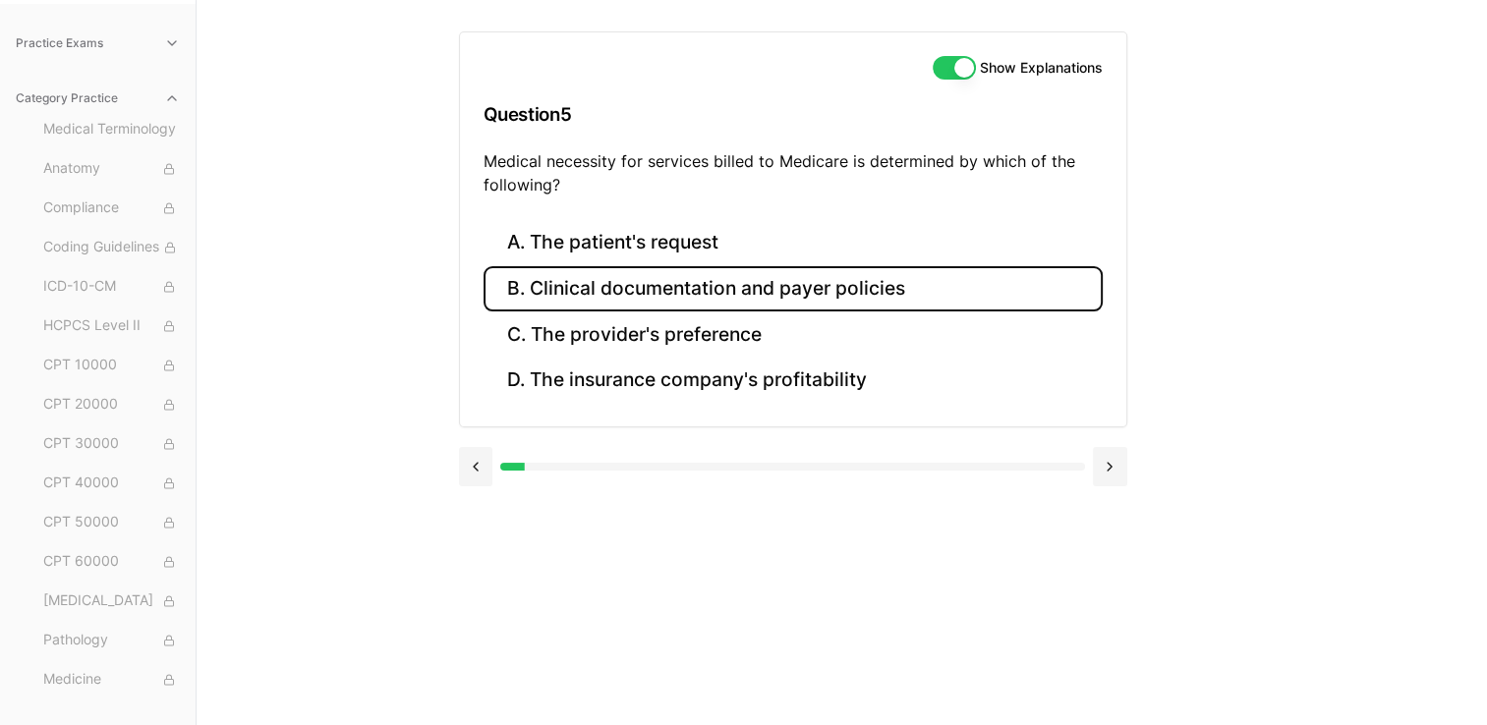
click at [712, 278] on button "B. Clinical documentation and payer policies" at bounding box center [792, 289] width 619 height 46
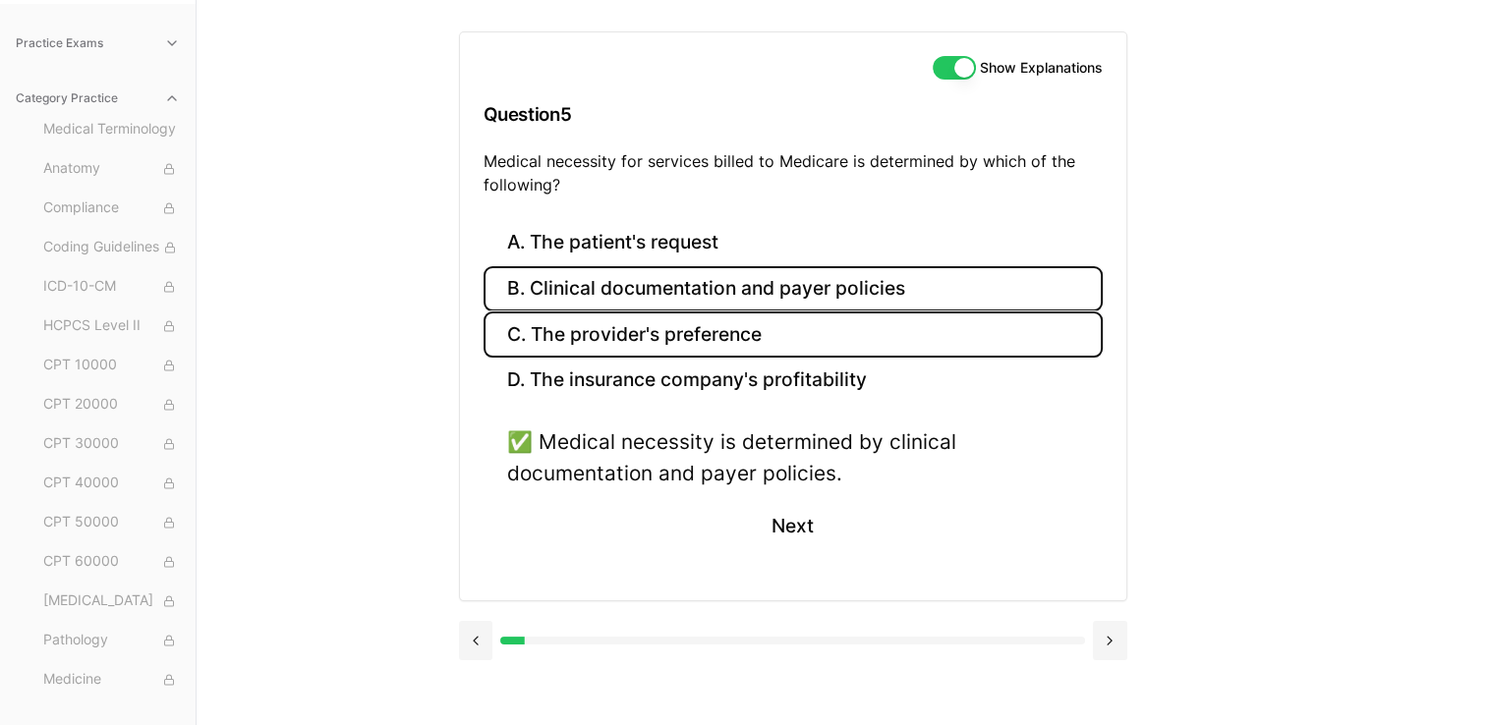
click at [759, 344] on button "C. The provider's preference" at bounding box center [792, 334] width 619 height 46
click at [749, 293] on button "B. Clinical documentation and payer policies" at bounding box center [792, 289] width 619 height 46
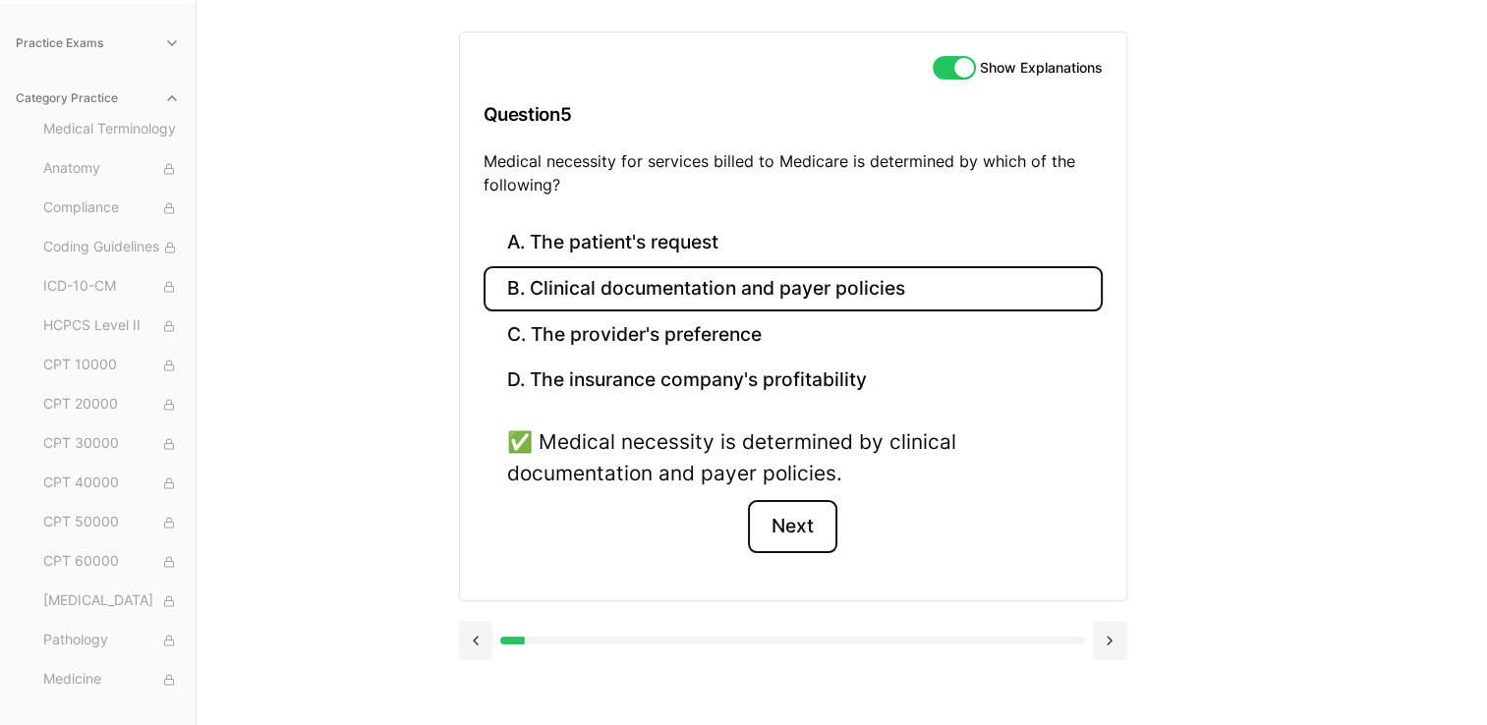
click at [802, 527] on button "Next" at bounding box center [792, 526] width 89 height 53
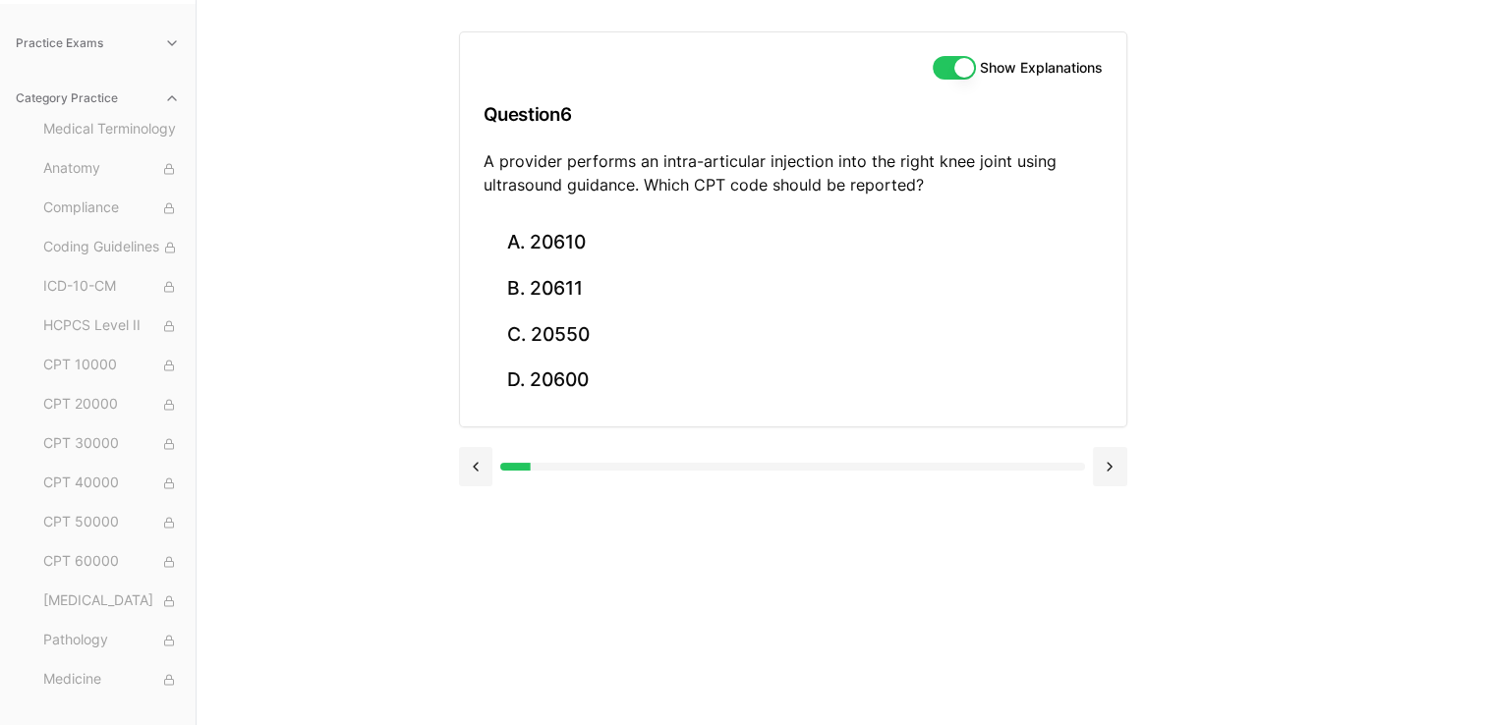
click at [961, 63] on button "Show Explanations" at bounding box center [953, 68] width 43 height 24
click at [472, 462] on button at bounding box center [476, 466] width 34 height 39
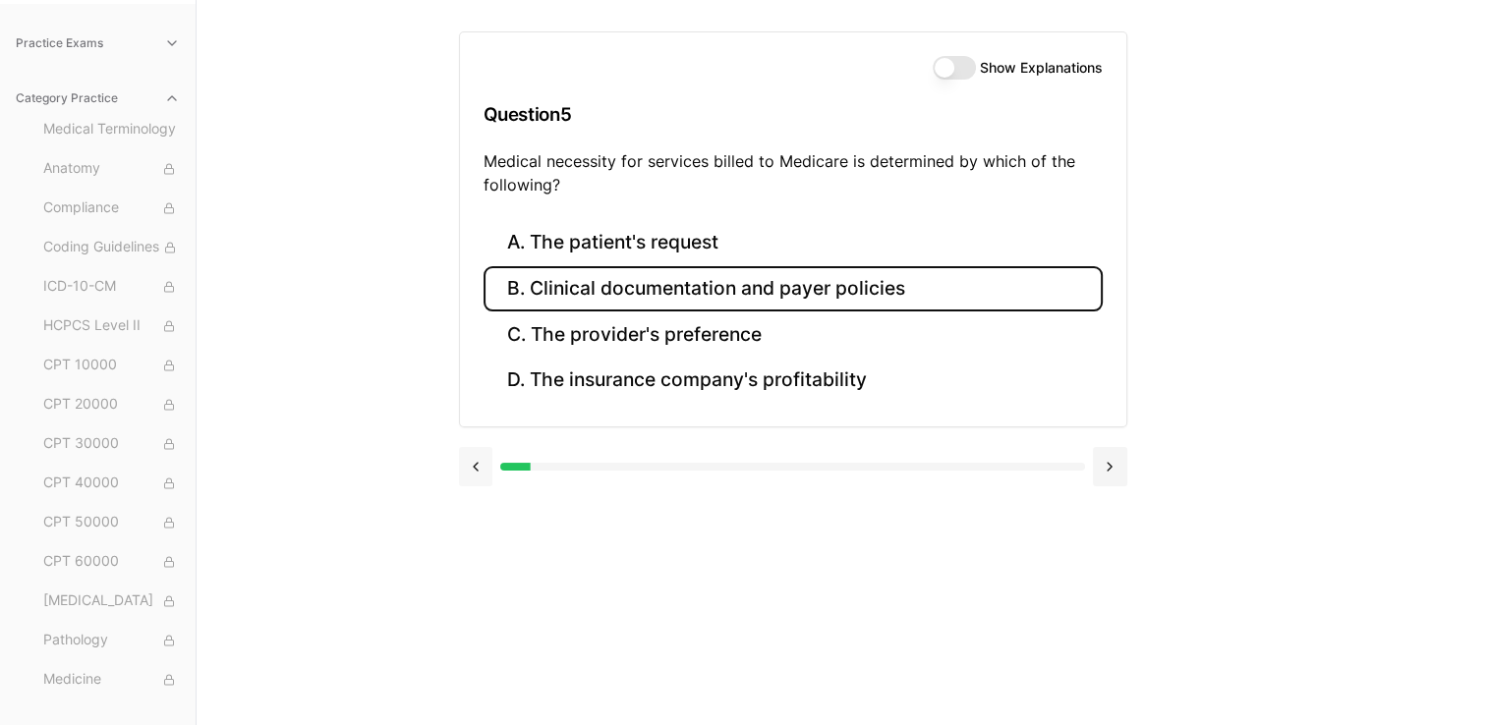
click at [472, 462] on button at bounding box center [476, 466] width 34 height 39
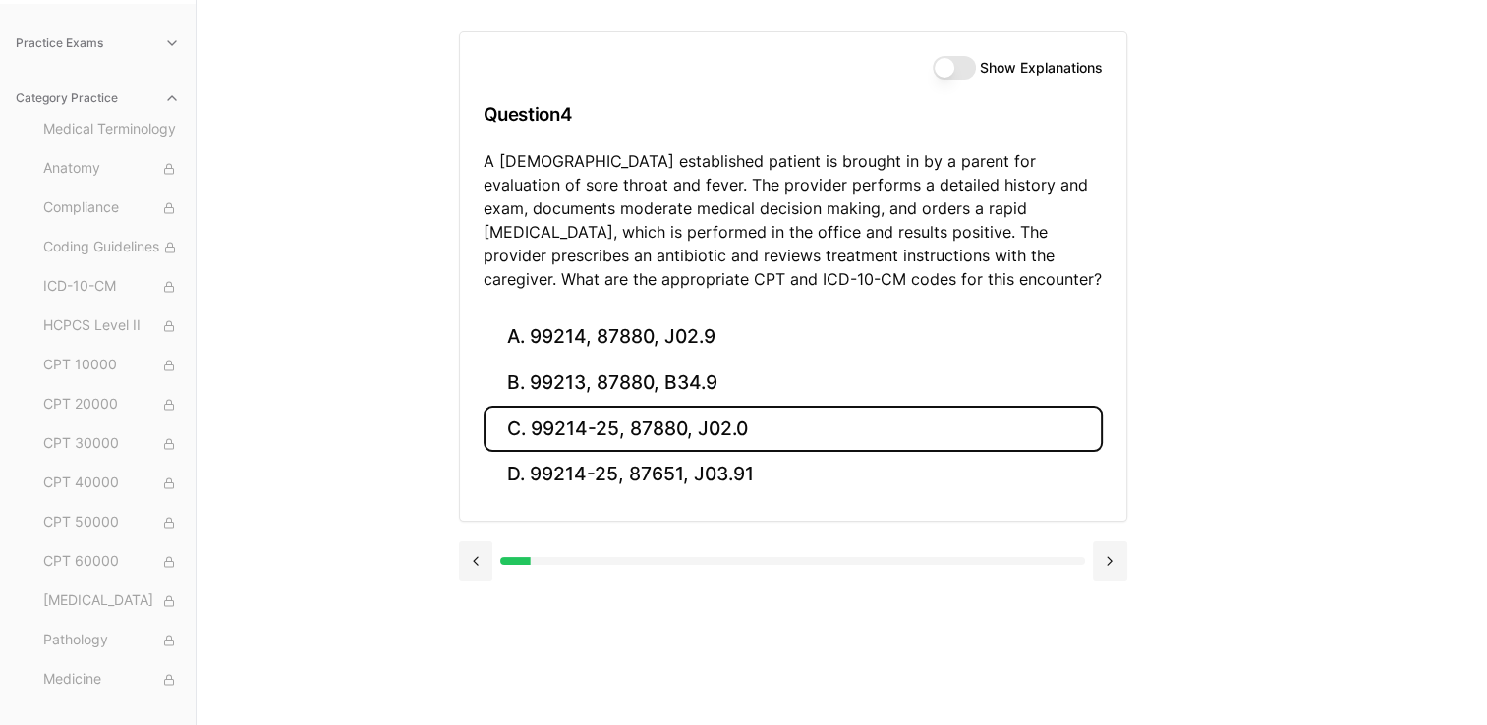
click at [969, 72] on button "Show Explanations" at bounding box center [953, 68] width 43 height 24
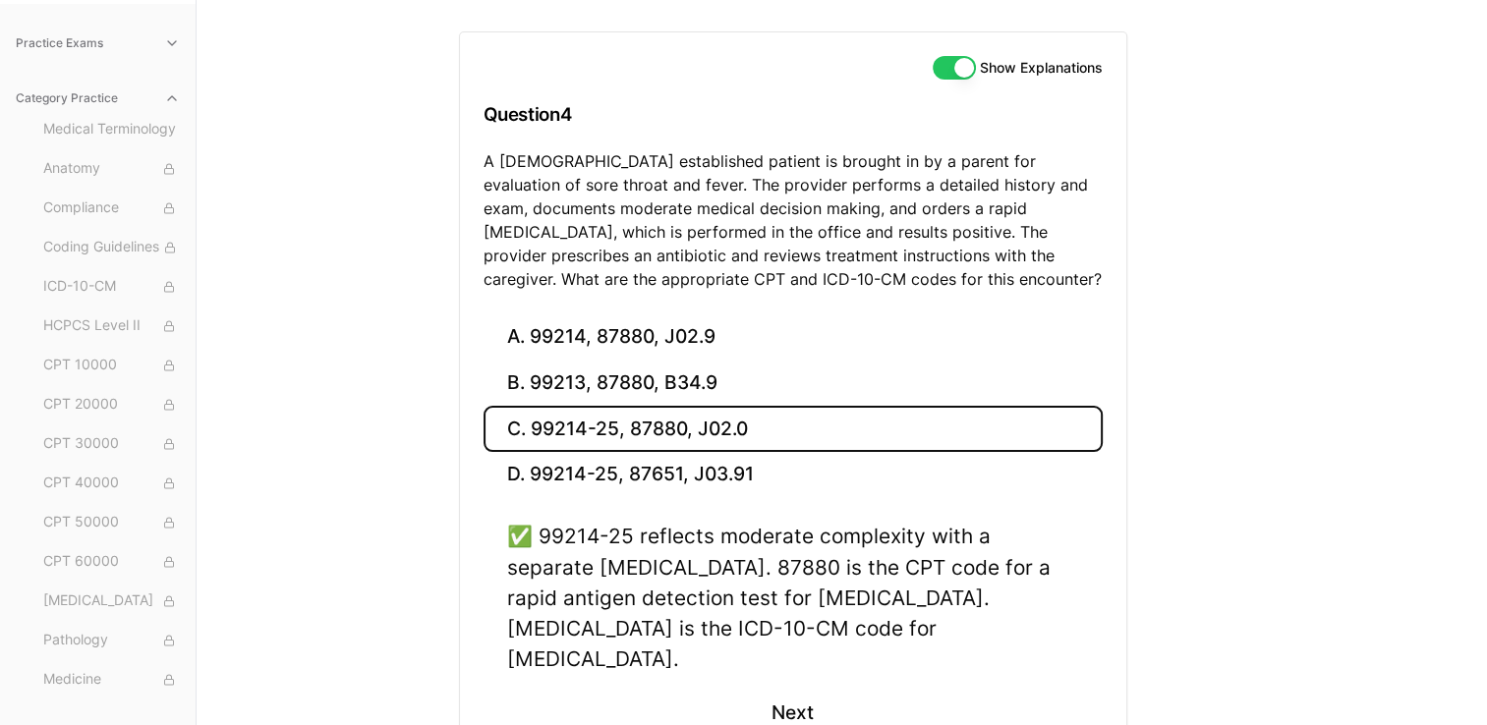
click at [965, 67] on button "Show Explanations" at bounding box center [953, 68] width 43 height 24
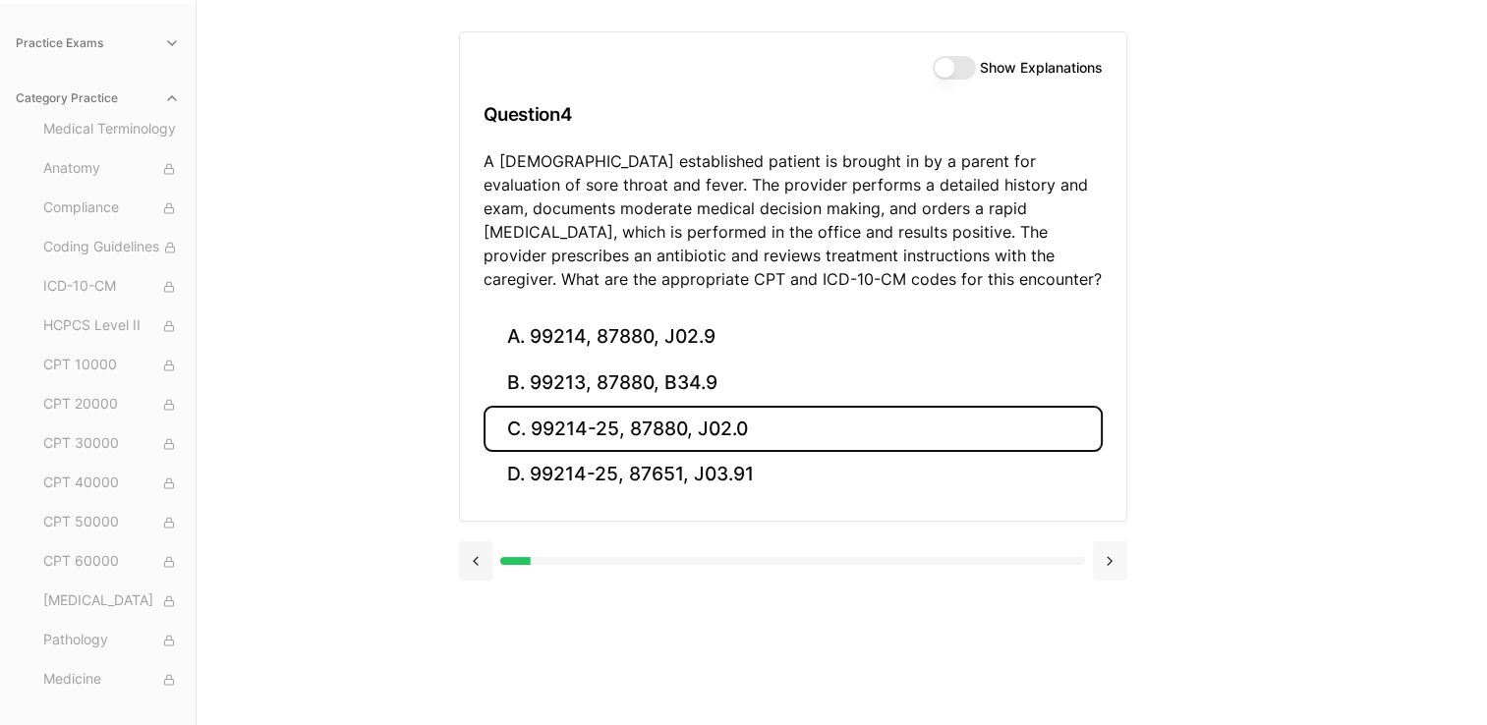
click at [1101, 547] on button at bounding box center [1110, 560] width 34 height 39
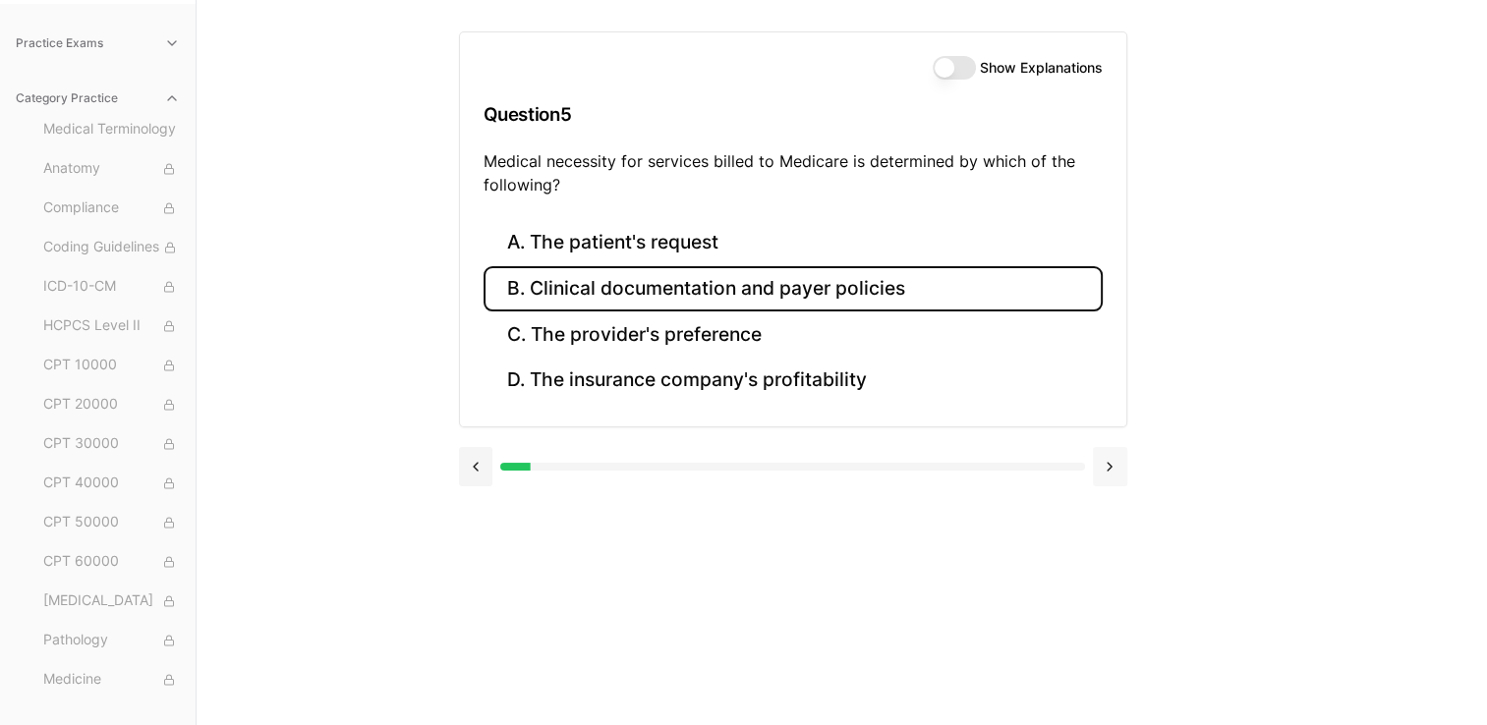
click at [1104, 470] on button at bounding box center [1110, 466] width 34 height 39
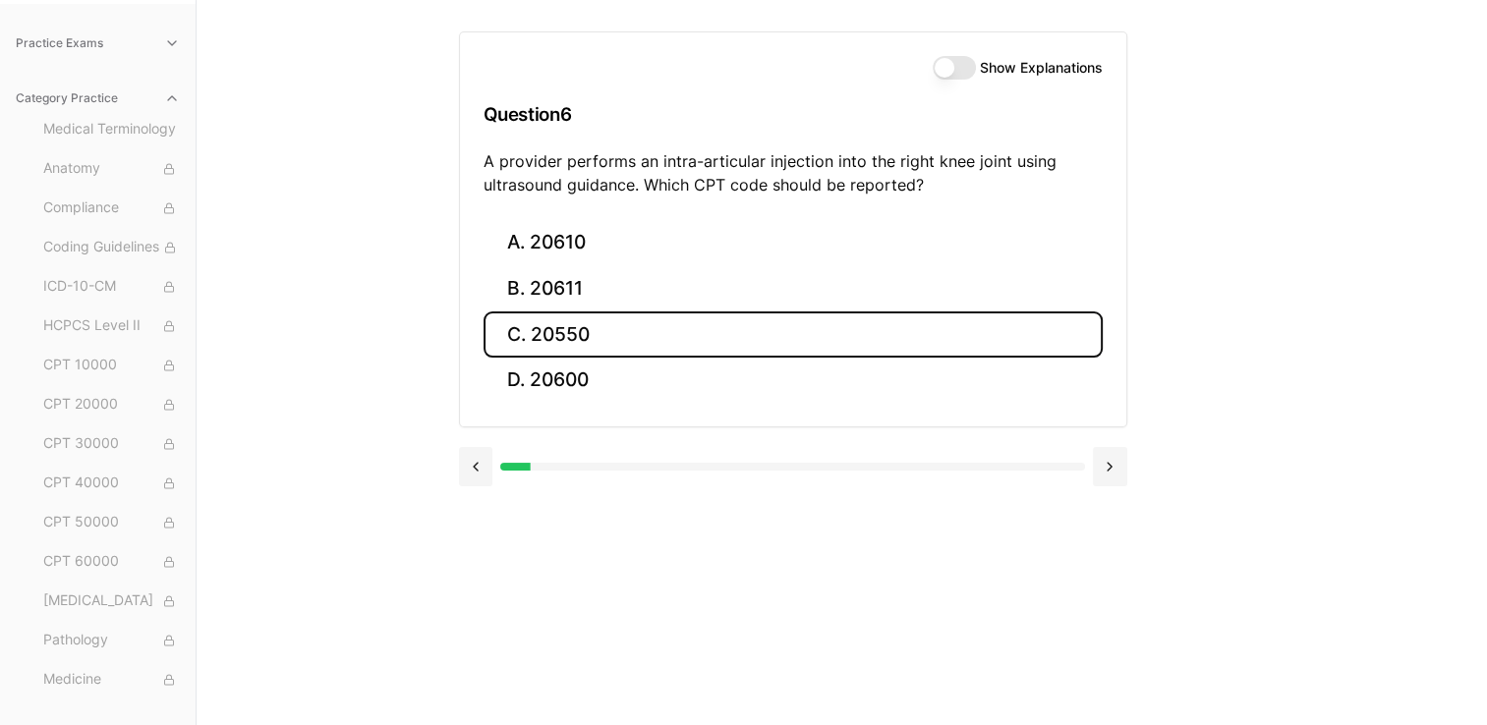
click at [632, 325] on button "C. 20550" at bounding box center [792, 334] width 619 height 46
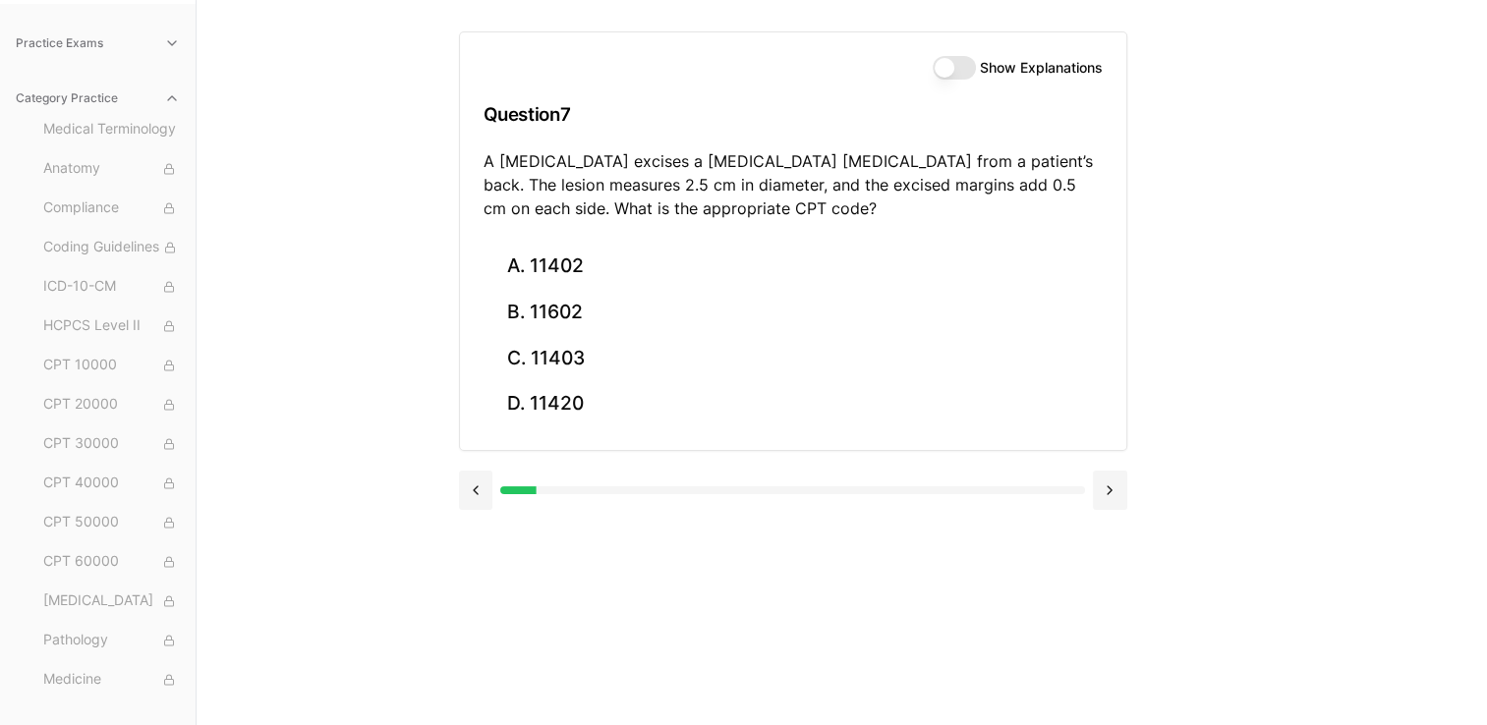
click at [951, 65] on button "Show Explanations" at bounding box center [953, 68] width 43 height 24
click at [472, 489] on button at bounding box center [476, 490] width 34 height 39
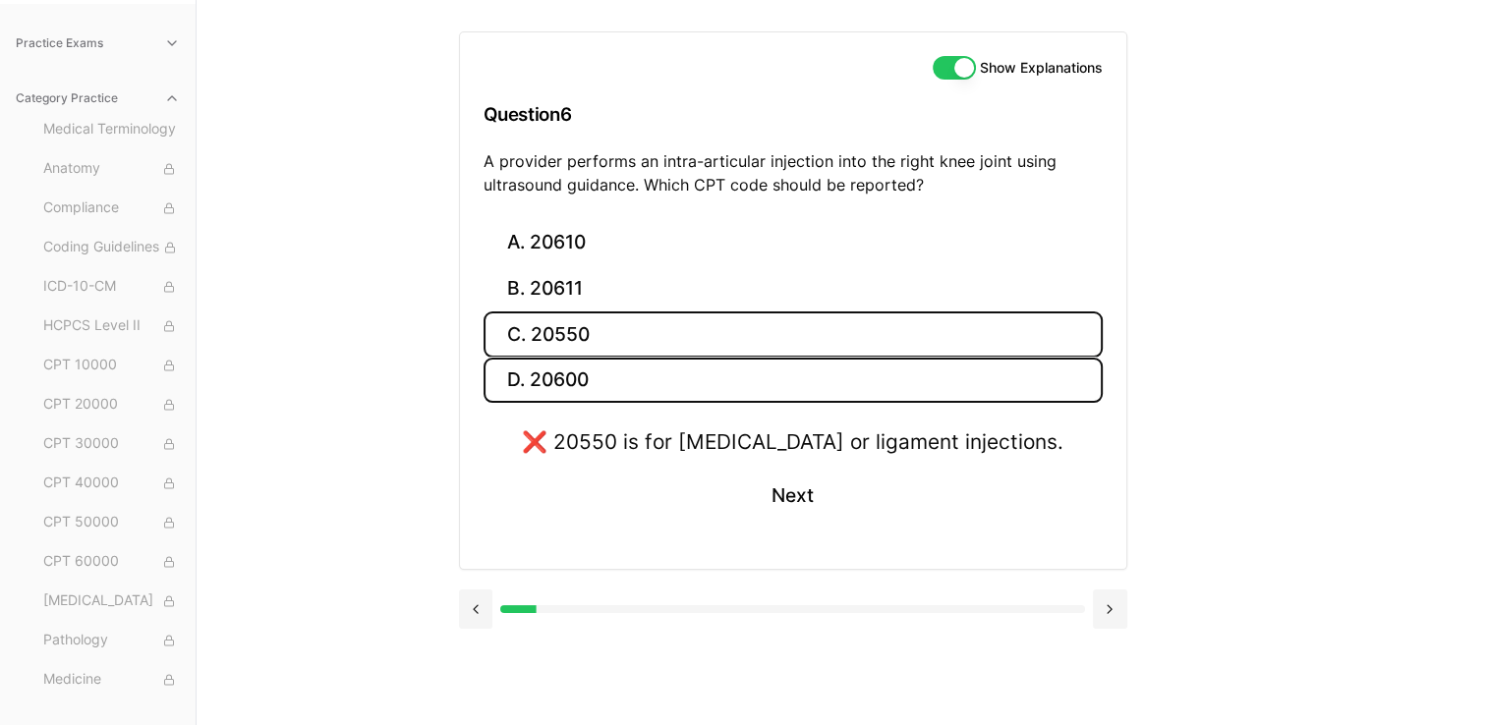
click at [601, 391] on button "D. 20600" at bounding box center [792, 381] width 619 height 46
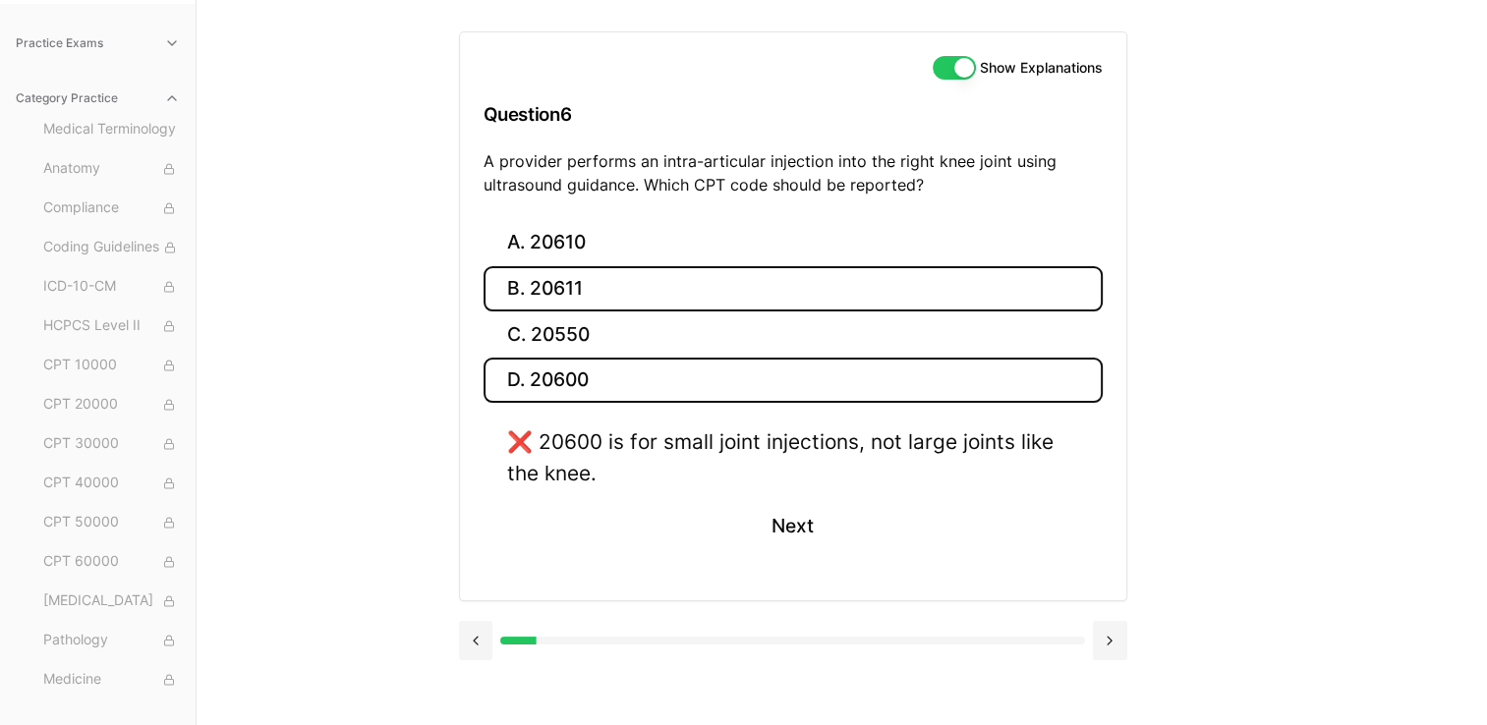
click at [603, 305] on button "B. 20611" at bounding box center [792, 289] width 619 height 46
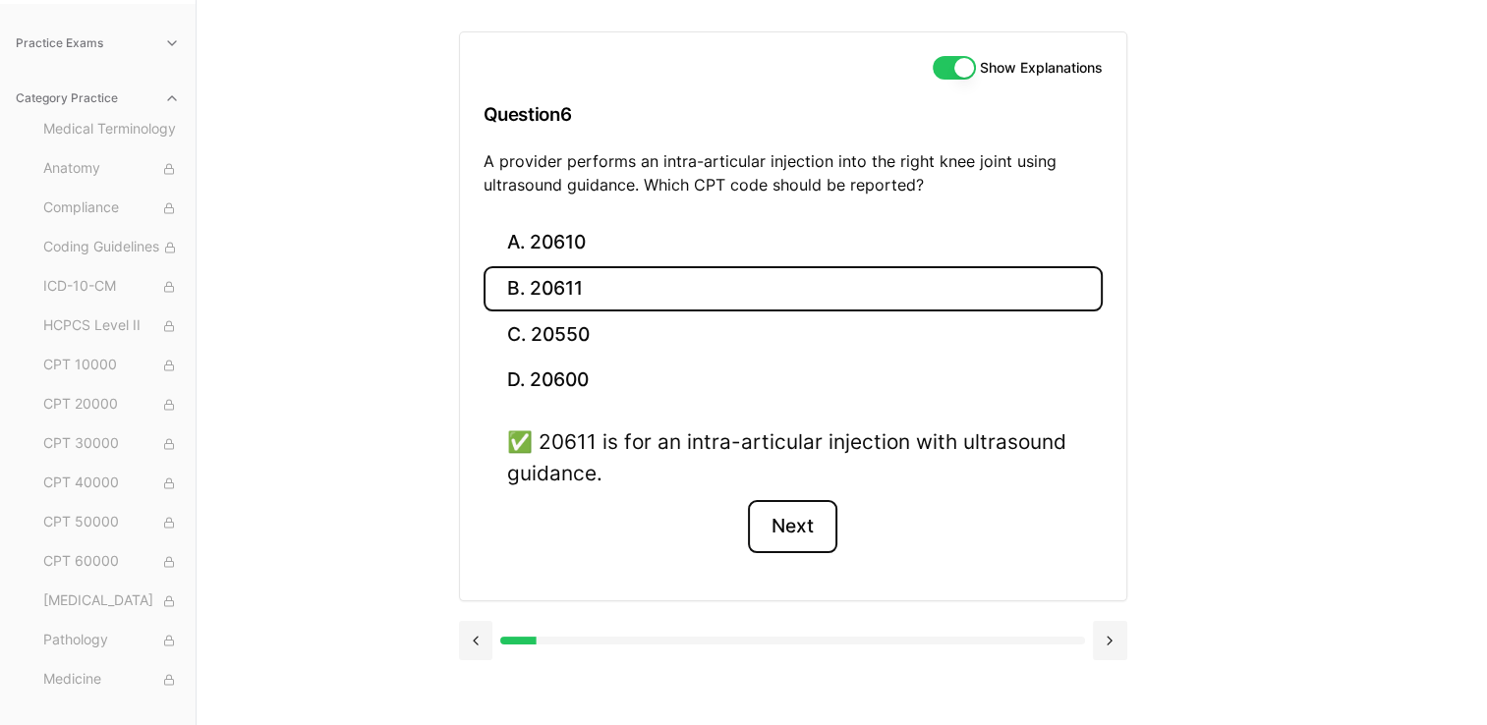
click at [812, 523] on button "Next" at bounding box center [792, 526] width 89 height 53
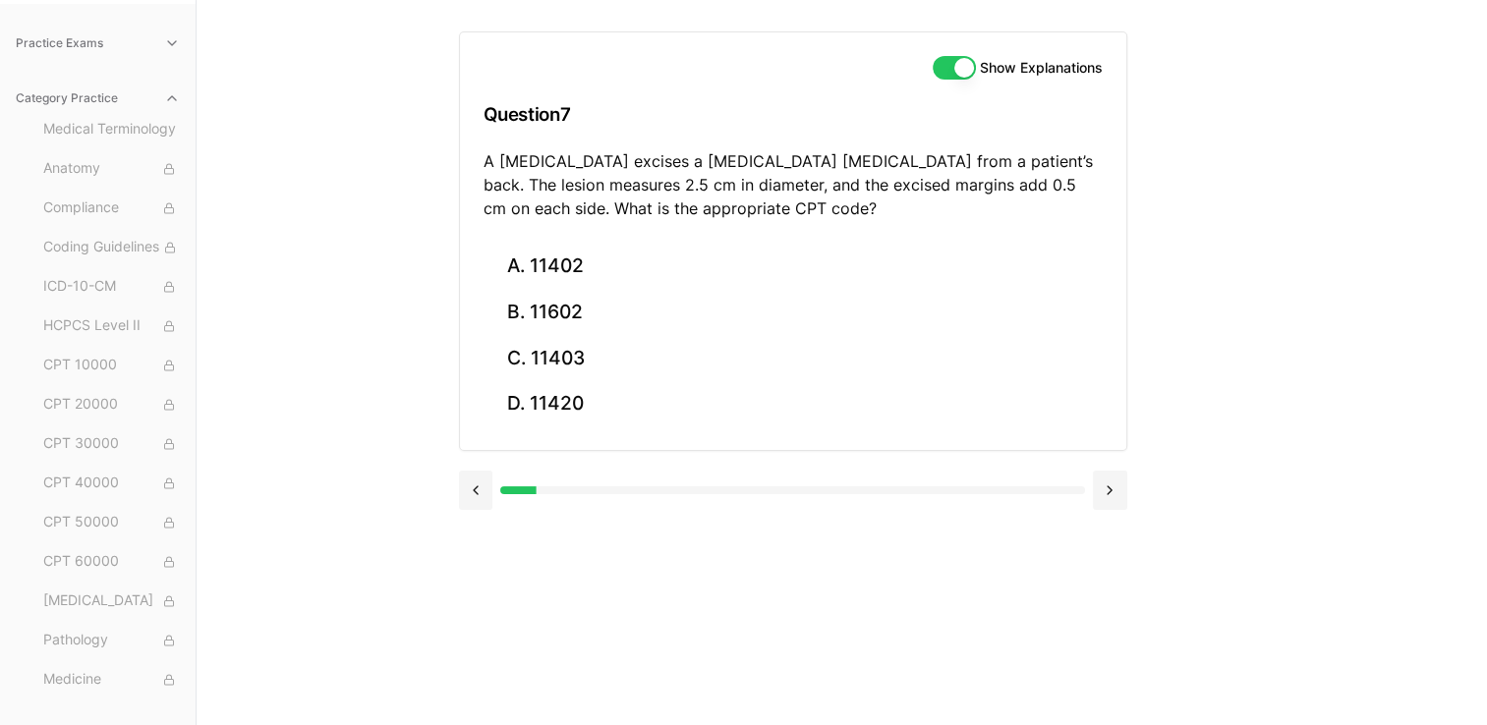
click at [973, 59] on div "Show Explanations" at bounding box center [1017, 68] width 170 height 24
click at [935, 67] on button "Show Explanations" at bounding box center [953, 68] width 43 height 24
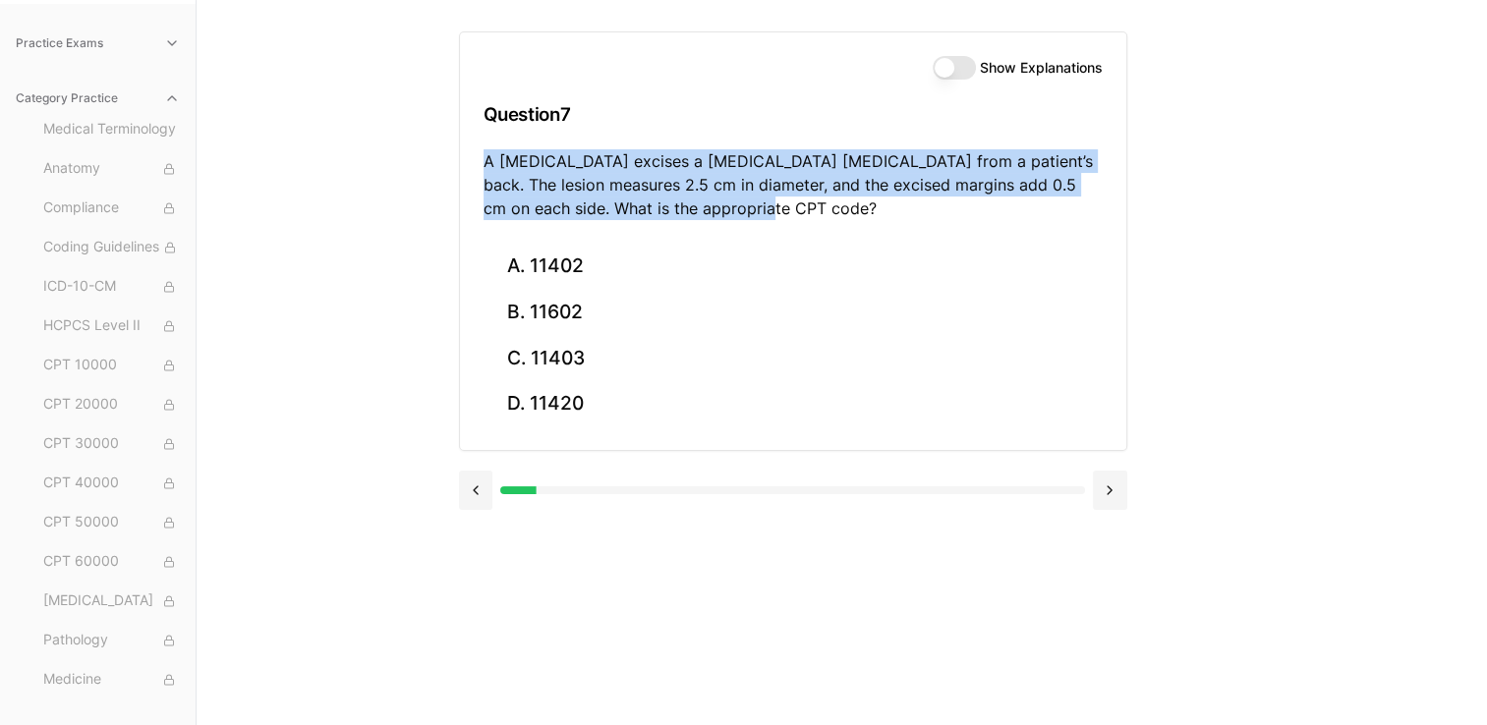
drag, startPoint x: 785, startPoint y: 207, endPoint x: 471, endPoint y: 156, distance: 318.6
click at [471, 156] on div "Show Explanations Question 7 A dermatologist excises a benign skin lesion from …" at bounding box center [793, 137] width 666 height 211
click at [1408, 195] on div "Practice Exams Category Practice Medical Terminology Anatomy Compliance Coding …" at bounding box center [743, 362] width 1487 height 725
